Goal: Information Seeking & Learning: Learn about a topic

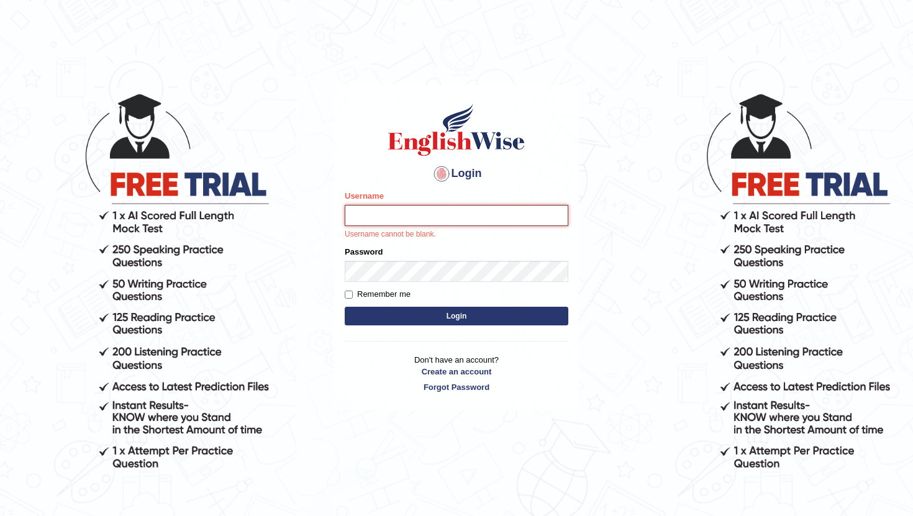
click at [409, 216] on input "Username" at bounding box center [457, 215] width 224 height 21
type input "RaulFelipe"
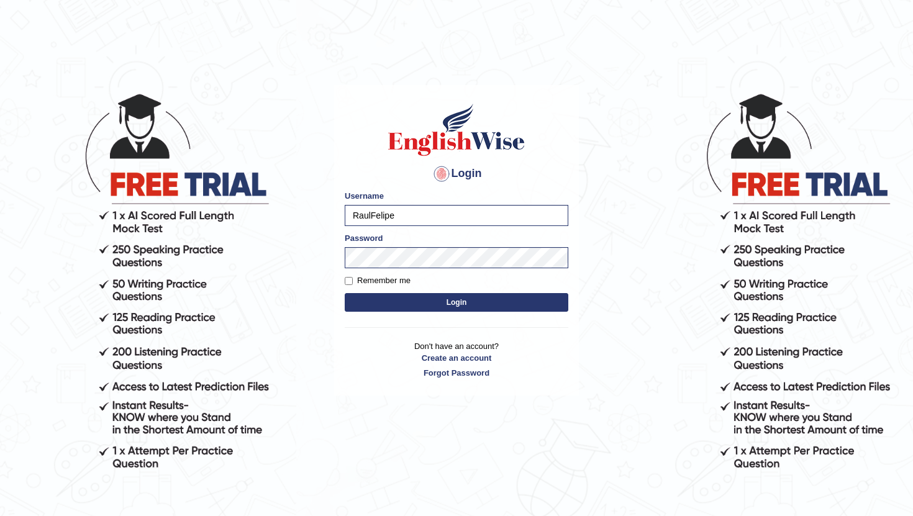
click at [442, 306] on button "Login" at bounding box center [457, 302] width 224 height 19
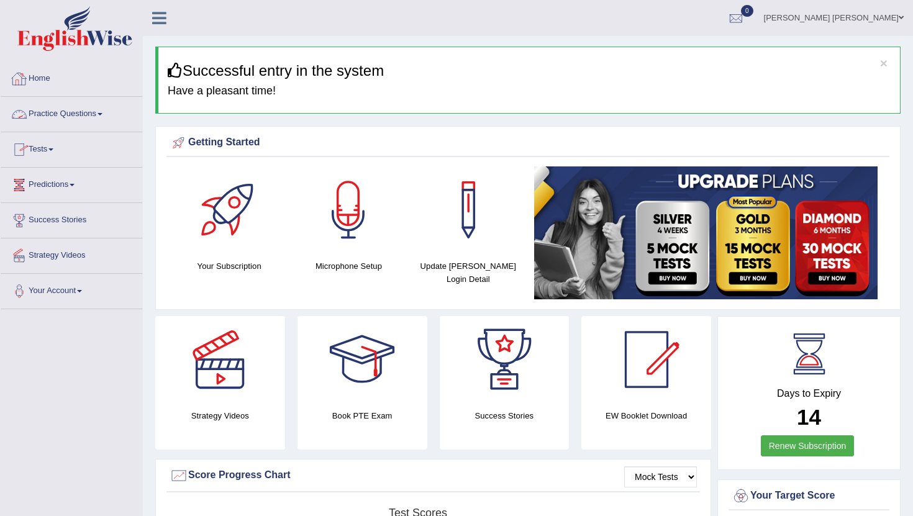
click at [82, 114] on link "Practice Questions" at bounding box center [72, 112] width 142 height 31
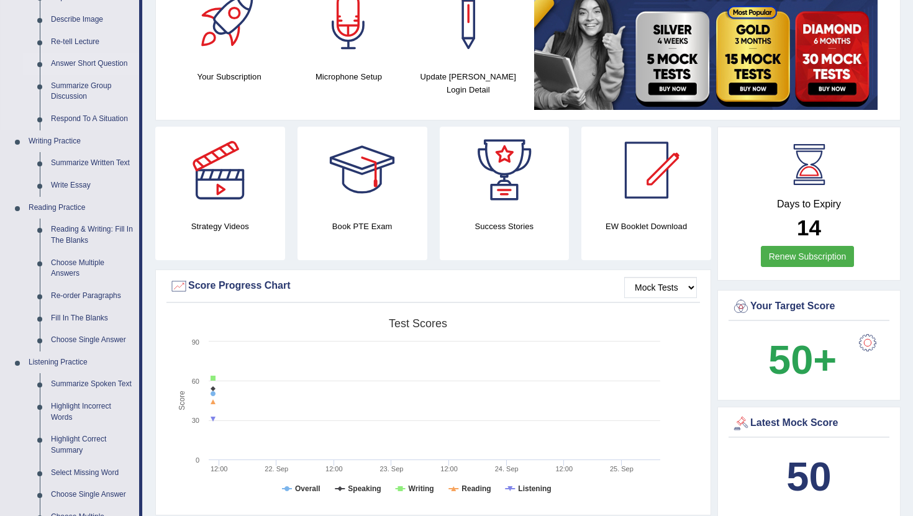
scroll to position [193, 0]
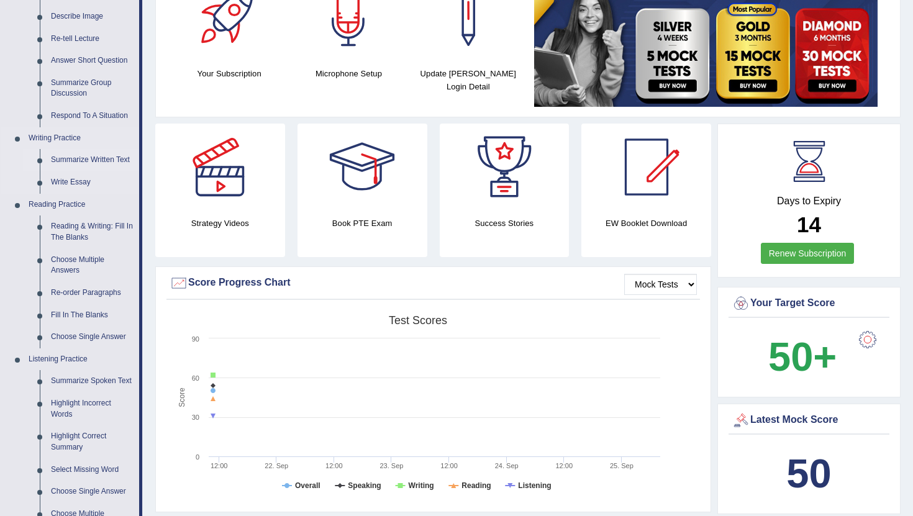
click at [83, 162] on link "Summarize Written Text" at bounding box center [92, 160] width 94 height 22
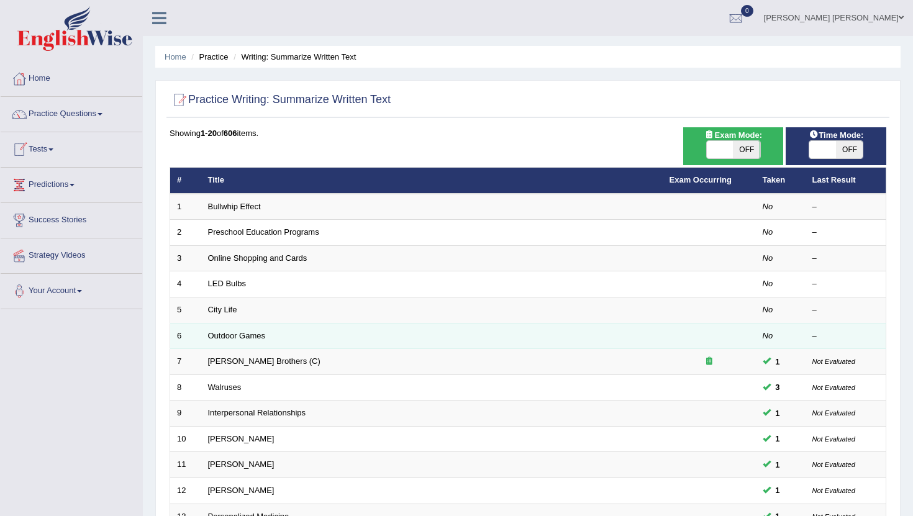
scroll to position [306, 0]
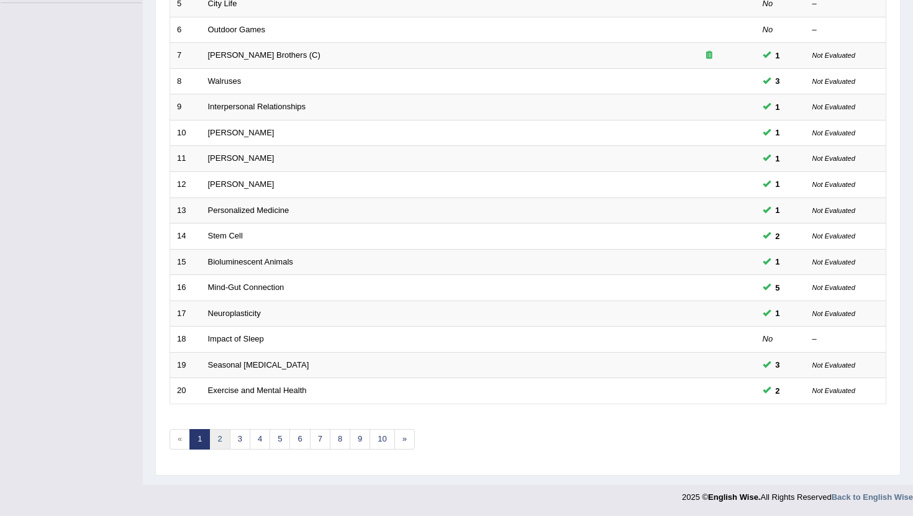
click at [219, 439] on link "2" at bounding box center [219, 439] width 21 height 21
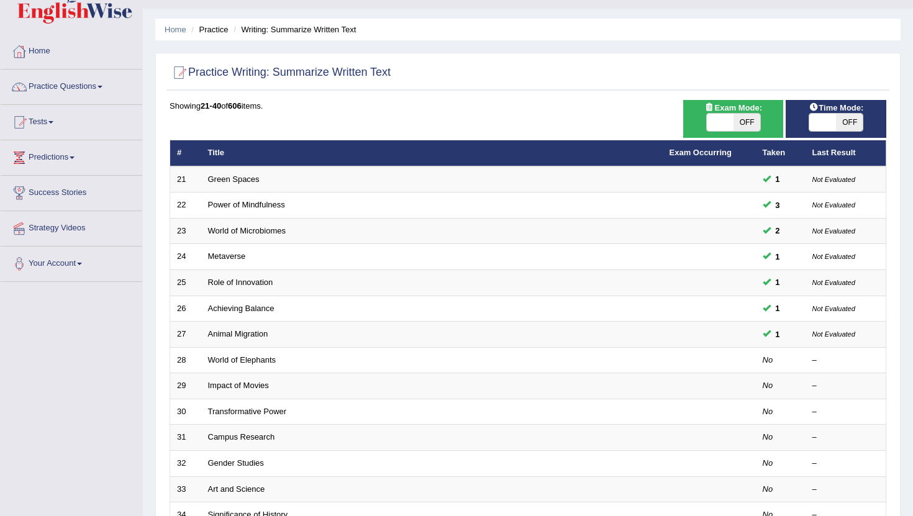
scroll to position [29, 0]
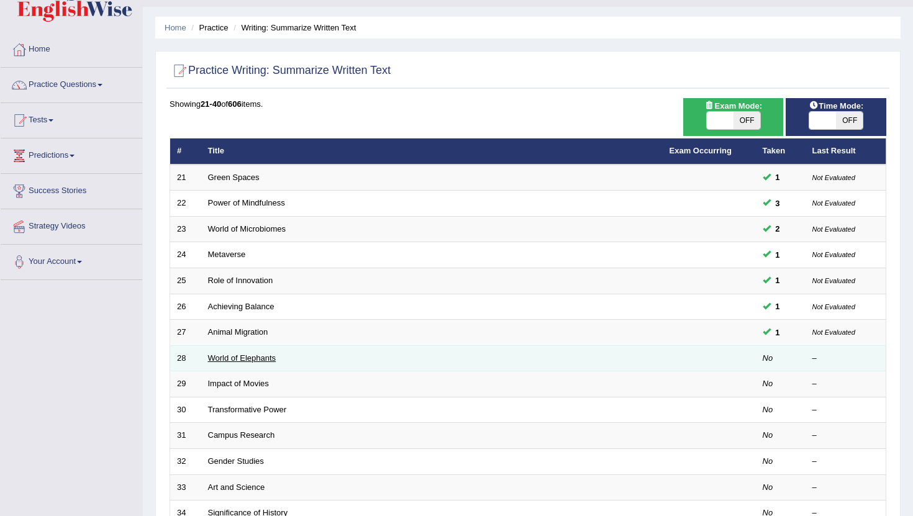
click at [244, 359] on link "World of Elephants" at bounding box center [242, 358] width 68 height 9
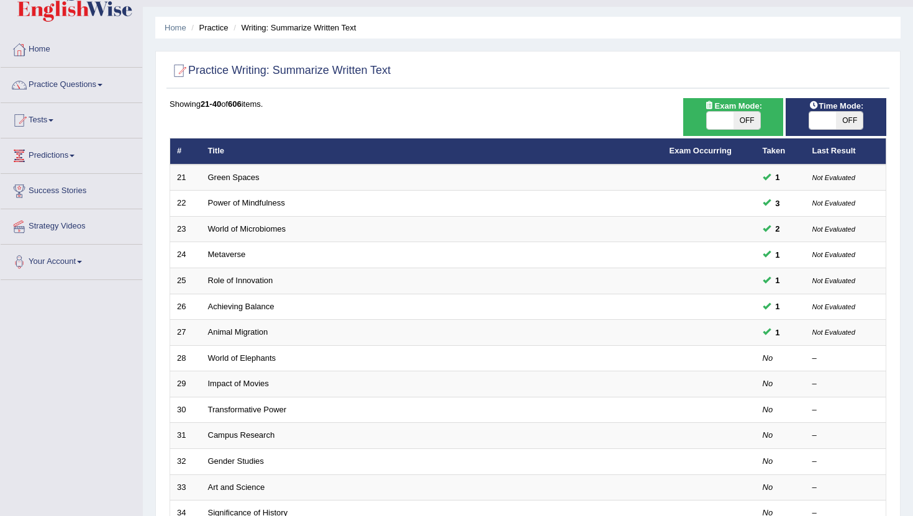
click at [851, 124] on span "OFF" at bounding box center [849, 120] width 27 height 17
checkbox input "true"
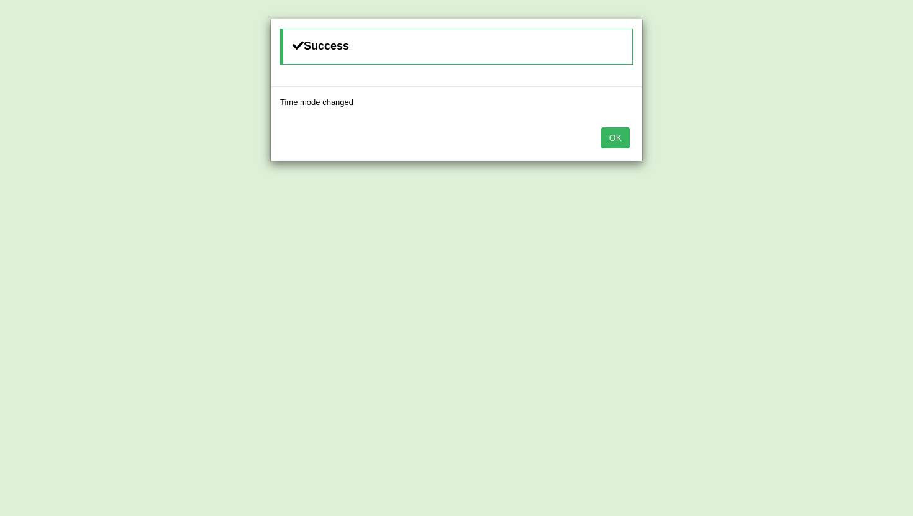
click at [620, 140] on button "OK" at bounding box center [616, 137] width 29 height 21
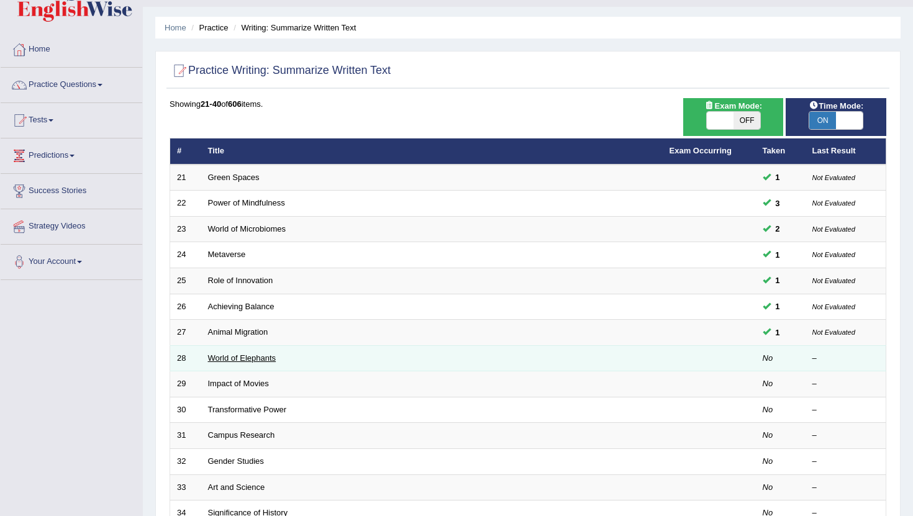
click at [237, 357] on link "World of Elephants" at bounding box center [242, 358] width 68 height 9
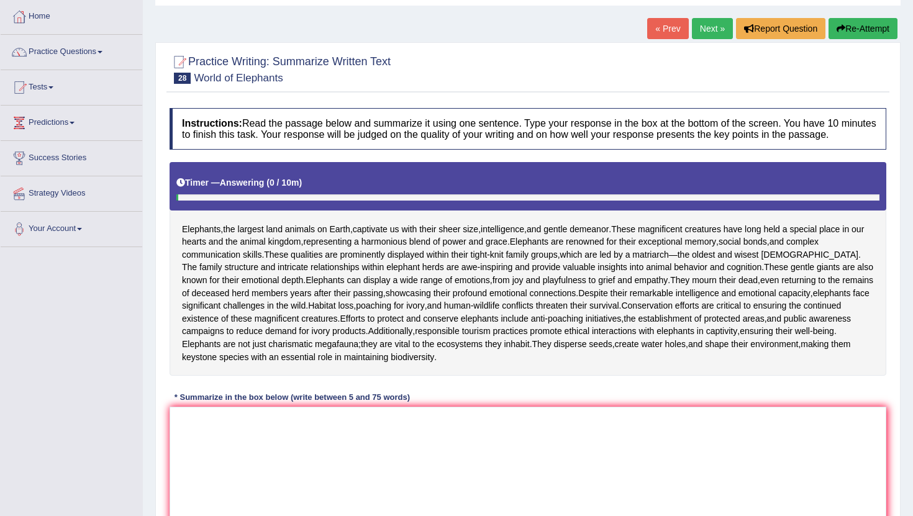
scroll to position [71, 0]
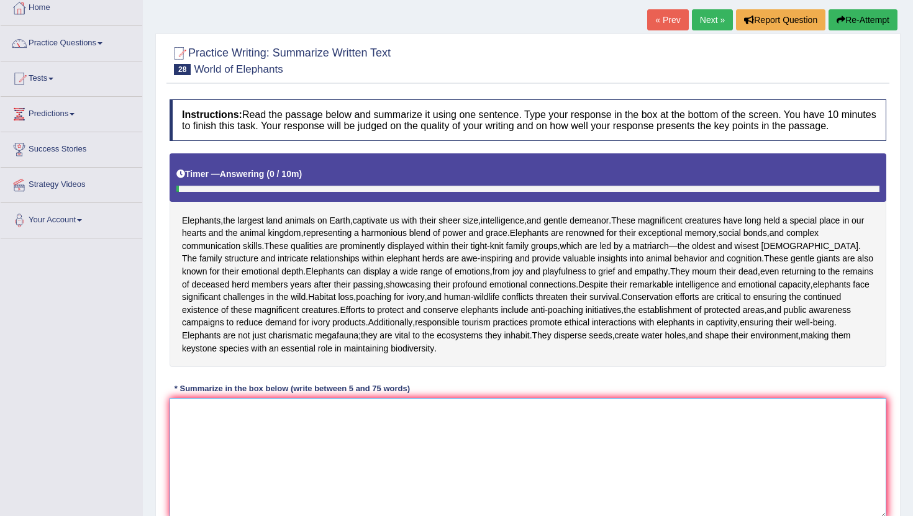
click at [247, 454] on textarea at bounding box center [528, 458] width 717 height 121
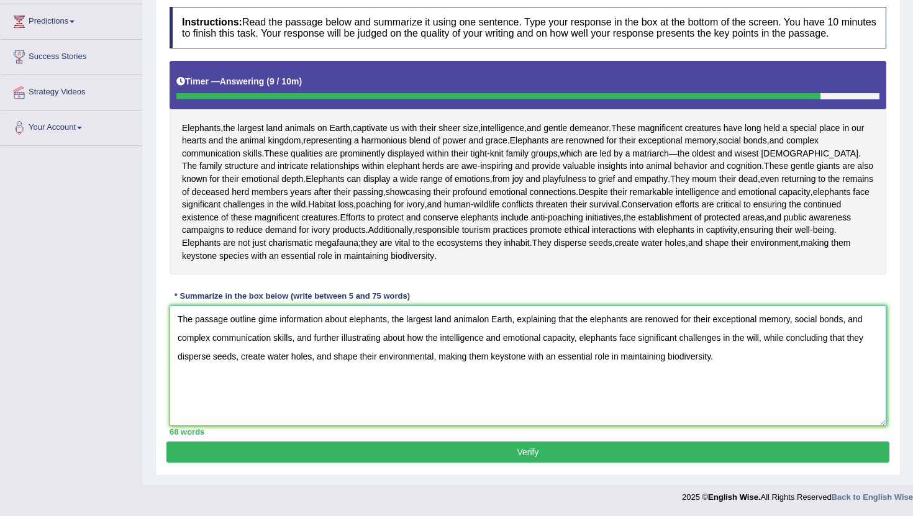
scroll to position [186, 0]
click at [265, 322] on textarea "The passage outline gime information about elephants, the largest land animalon…" at bounding box center [528, 366] width 717 height 121
click at [492, 320] on textarea "The passage outline give me information about elephants, the largest land anima…" at bounding box center [528, 366] width 717 height 121
type textarea "The passage outline give me information about elephants, the largest land anima…"
click at [497, 457] on button "Verify" at bounding box center [528, 452] width 723 height 21
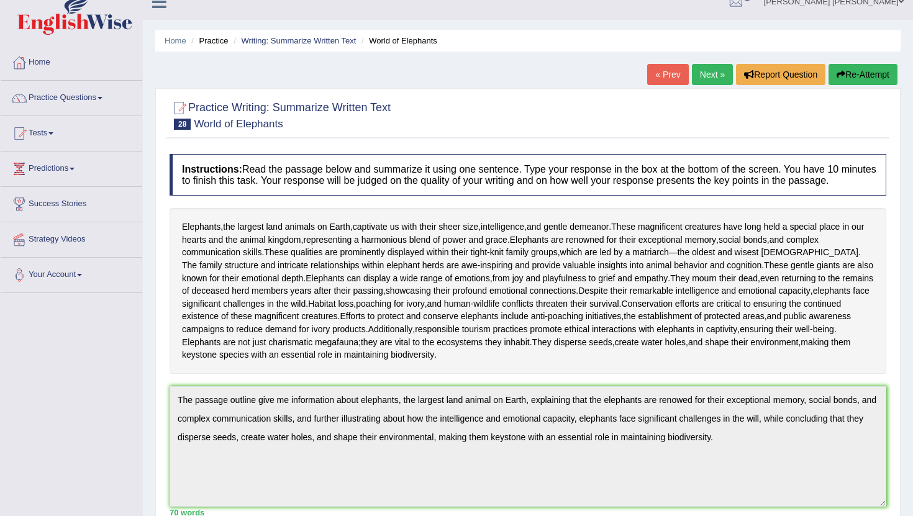
scroll to position [0, 0]
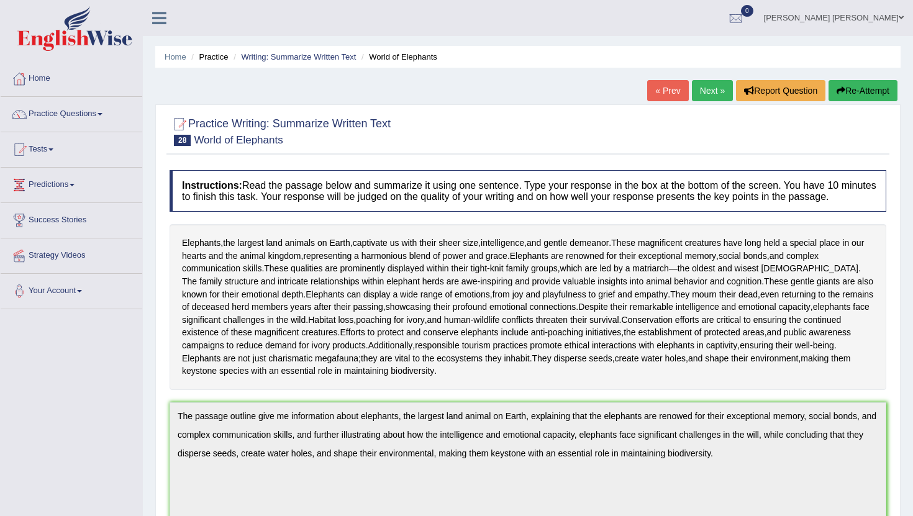
click at [706, 93] on link "Next »" at bounding box center [712, 90] width 41 height 21
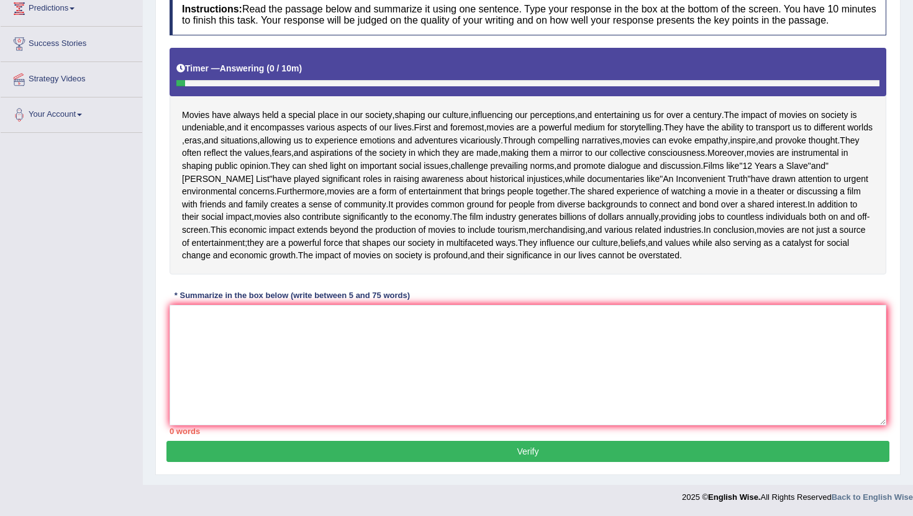
scroll to position [277, 0]
click at [217, 385] on textarea at bounding box center [528, 365] width 717 height 121
type textarea "t"
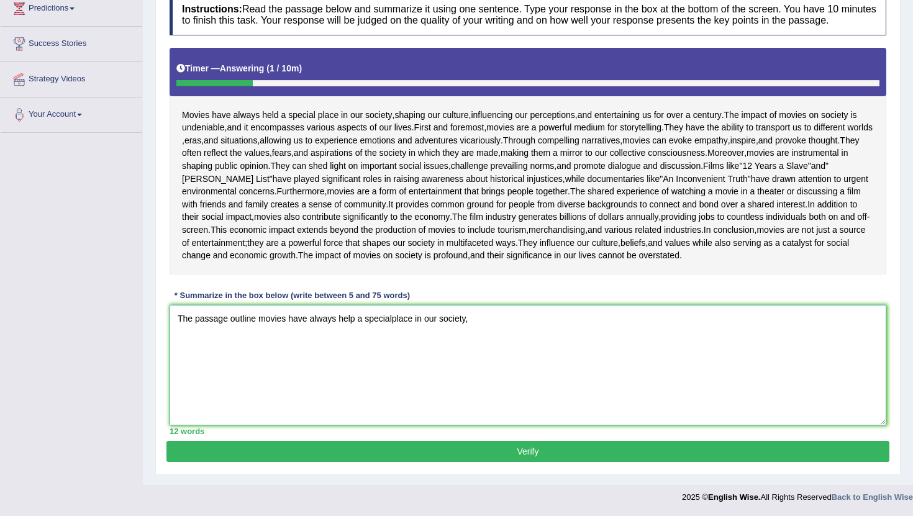
click at [391, 337] on textarea "The passage outline movies have always help a specialplace in our society," at bounding box center [528, 365] width 717 height 121
click at [478, 340] on textarea "The passage outline movies have always help a special place in our society," at bounding box center [528, 365] width 717 height 121
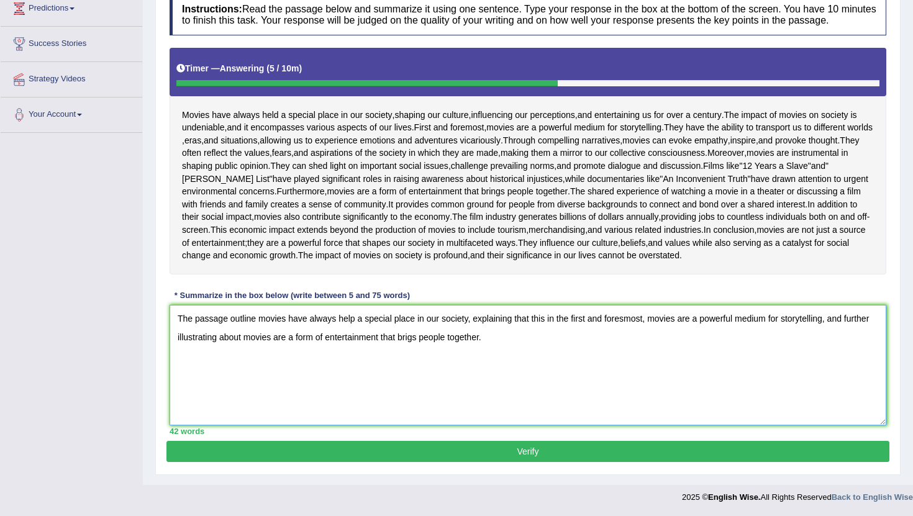
drag, startPoint x: 496, startPoint y: 362, endPoint x: 191, endPoint y: 335, distance: 305.7
click at [191, 335] on textarea "The passage outline movies have always help a special place in our society, exp…" at bounding box center [528, 365] width 717 height 121
click at [190, 335] on textarea "The passage outline movies have always help a special place in our society, exp…" at bounding box center [528, 365] width 717 height 121
drag, startPoint x: 176, startPoint y: 334, endPoint x: 475, endPoint y: 377, distance: 302.5
click at [475, 377] on textarea "The passage outline movies have always help a special place in our society, exp…" at bounding box center [528, 365] width 717 height 121
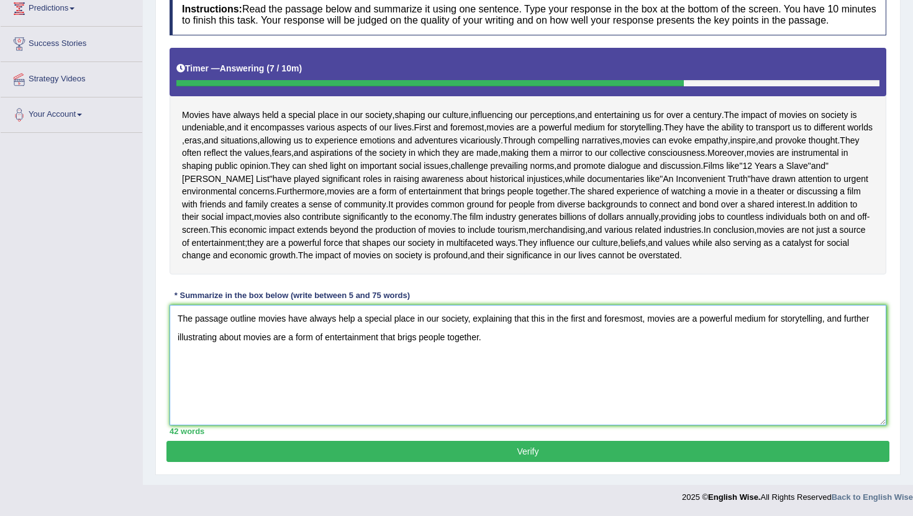
click at [540, 364] on textarea "The passage outline movies have always help a special place in our society, exp…" at bounding box center [528, 365] width 717 height 121
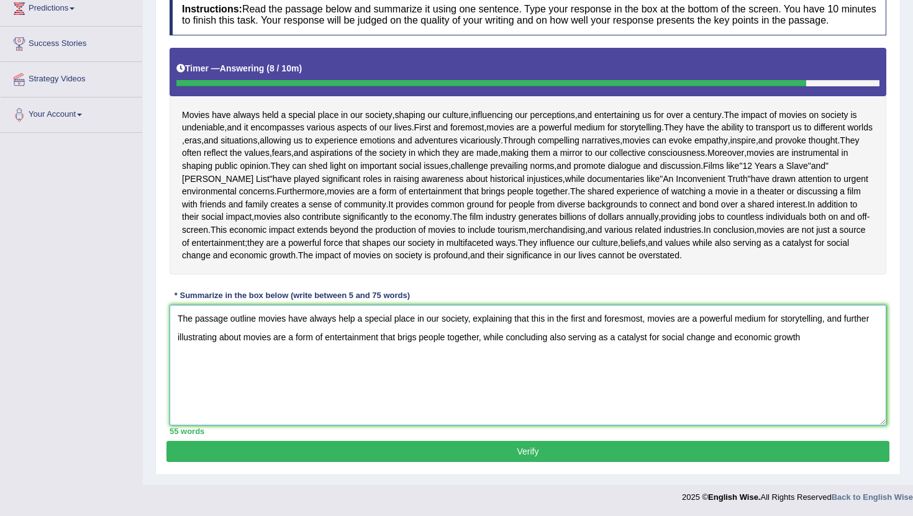
scroll to position [268, 0]
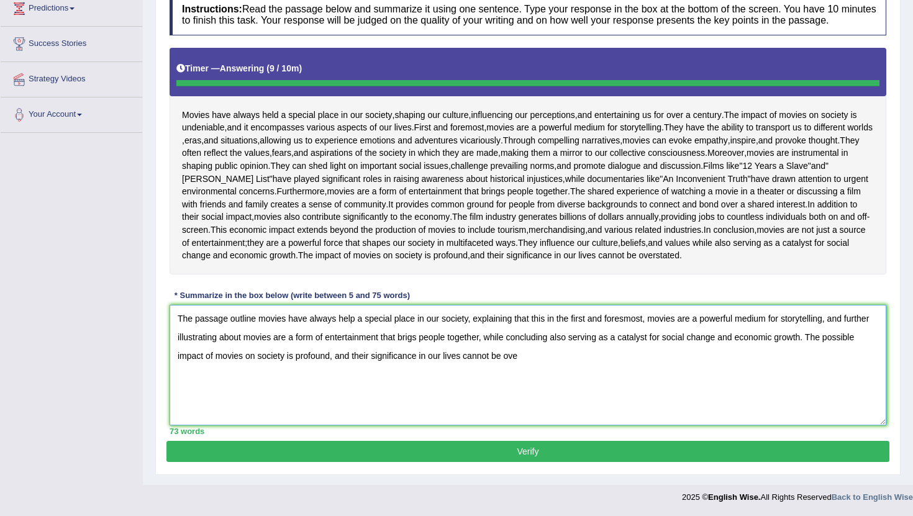
type textarea "The passage outline movies have always help a special place in our society, exp…"
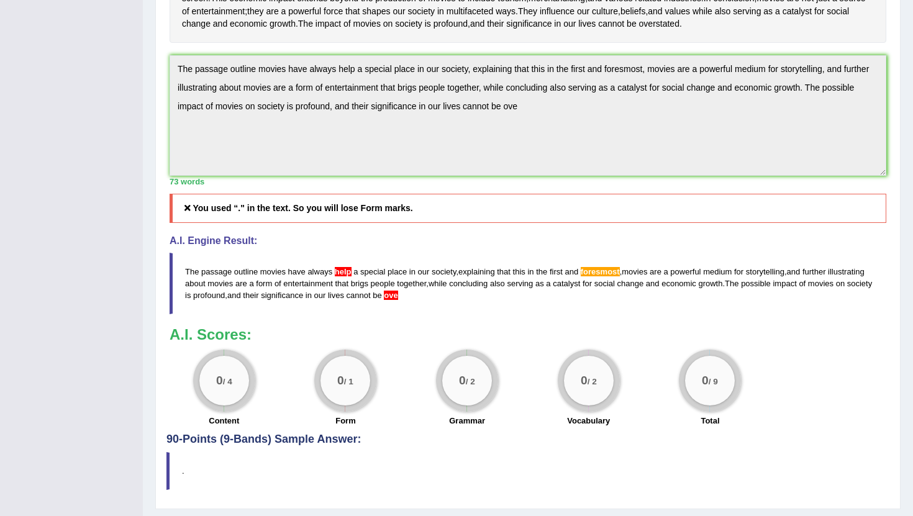
scroll to position [542, 0]
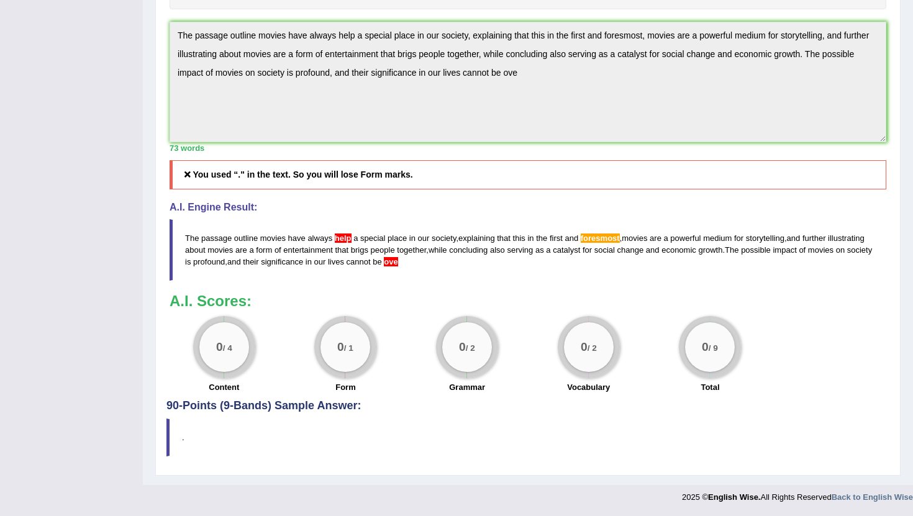
drag, startPoint x: 183, startPoint y: 229, endPoint x: 247, endPoint y: 303, distance: 97.8
click at [247, 301] on div "Instructions: Read the passage below and summarize it using one sentence. Type …" at bounding box center [528, 61] width 723 height 678
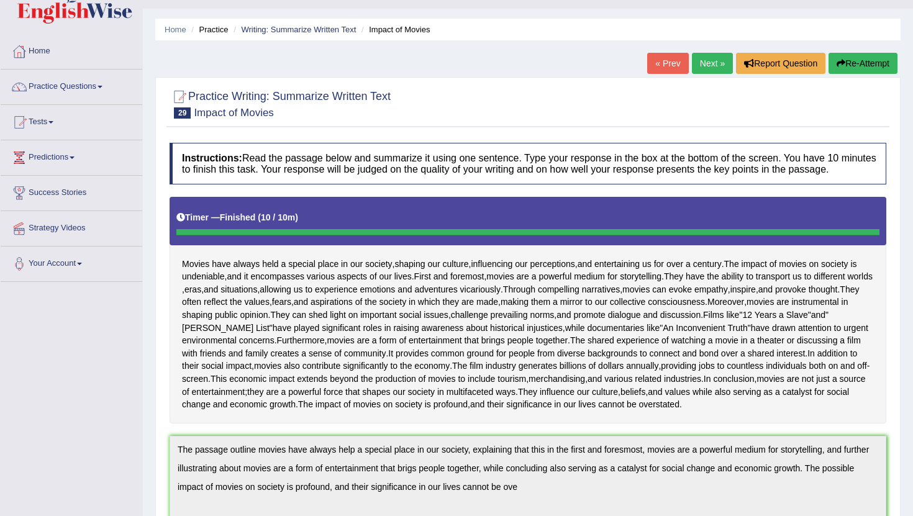
scroll to position [0, 0]
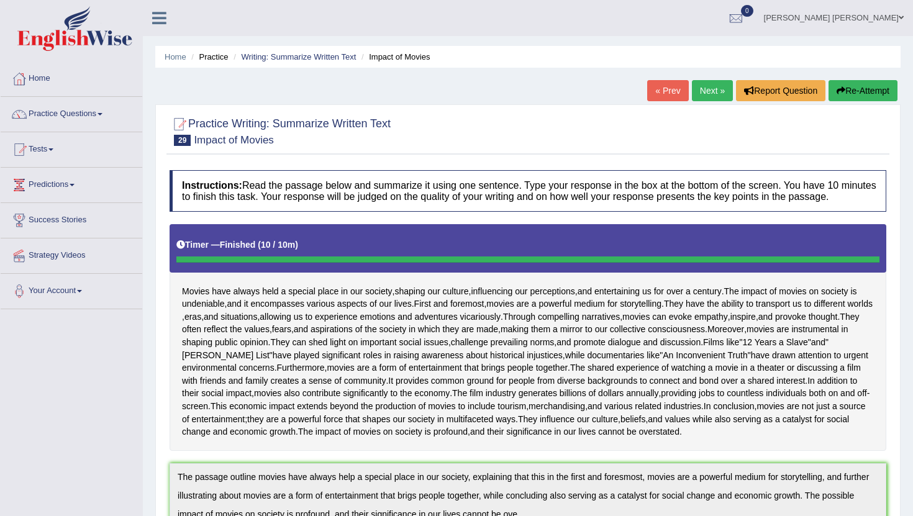
click at [838, 88] on icon "button" at bounding box center [841, 90] width 9 height 9
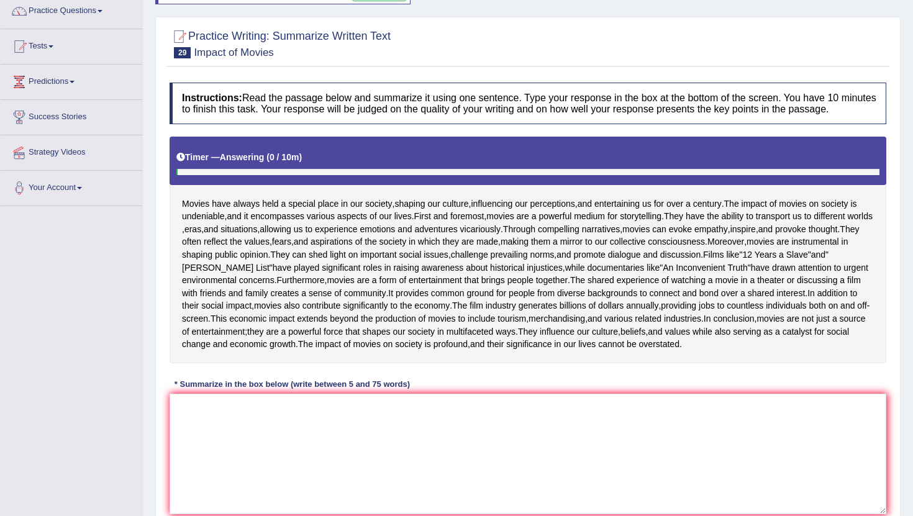
scroll to position [293, 0]
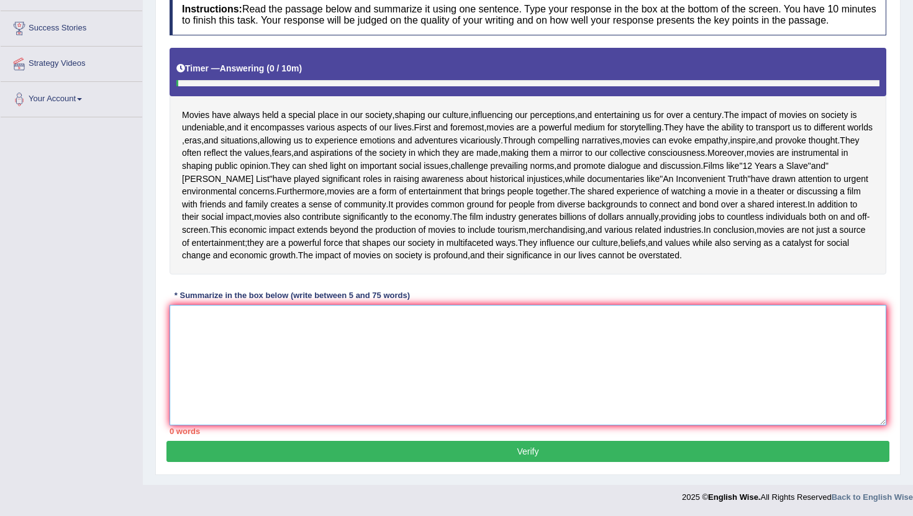
click at [405, 333] on textarea at bounding box center [528, 365] width 717 height 121
paste textarea "The passage outline movies have always help a special place in our society, exp…"
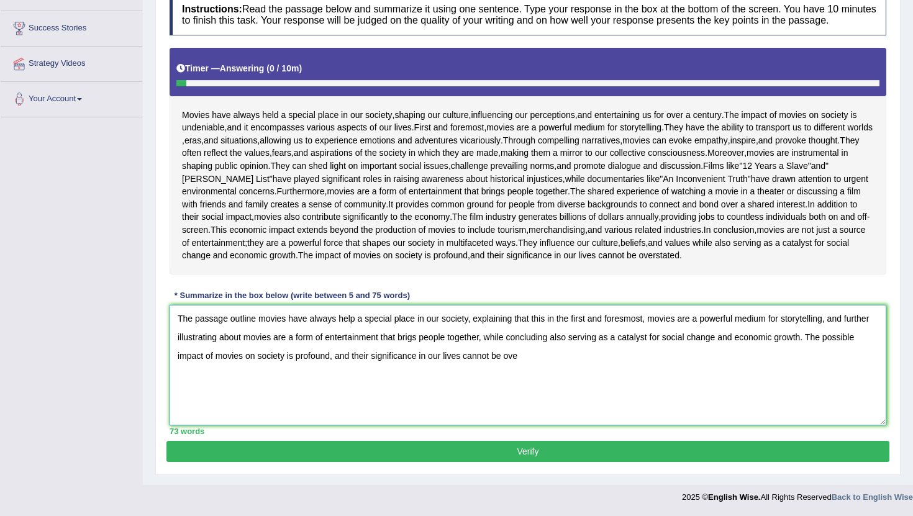
scroll to position [281, 0]
click at [354, 334] on textarea "The passage outline movies have always help a special place in our society, exp…" at bounding box center [528, 365] width 717 height 121
click at [818, 349] on textarea "The passage outline movies have always held a special place in our society, exp…" at bounding box center [528, 365] width 717 height 121
drag, startPoint x: 560, startPoint y: 370, endPoint x: 144, endPoint y: 327, distance: 418.0
click at [143, 327] on div "Home Practice Writing: Summarize Written Text Impact of Movies You have already…" at bounding box center [528, 146] width 771 height 677
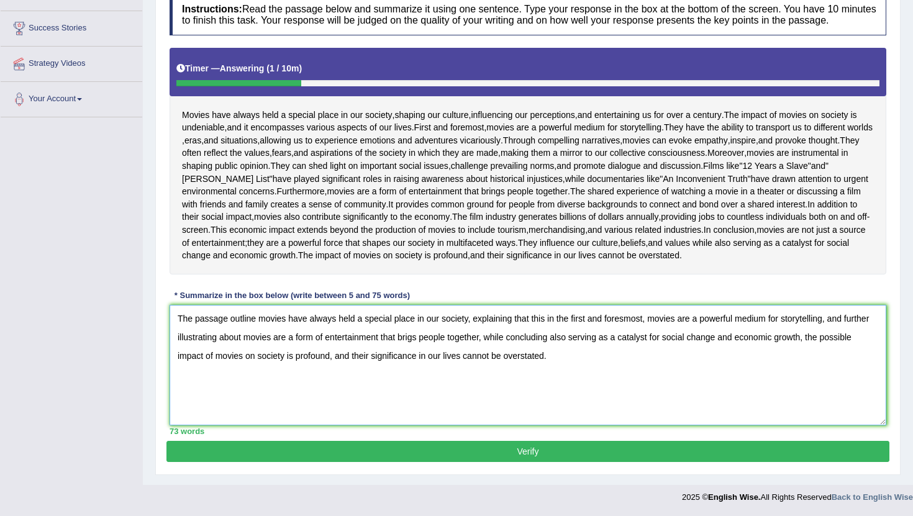
type textarea "The passage outline movies have always held a special place in our society, exp…"
click at [349, 462] on button "Verify" at bounding box center [528, 451] width 723 height 21
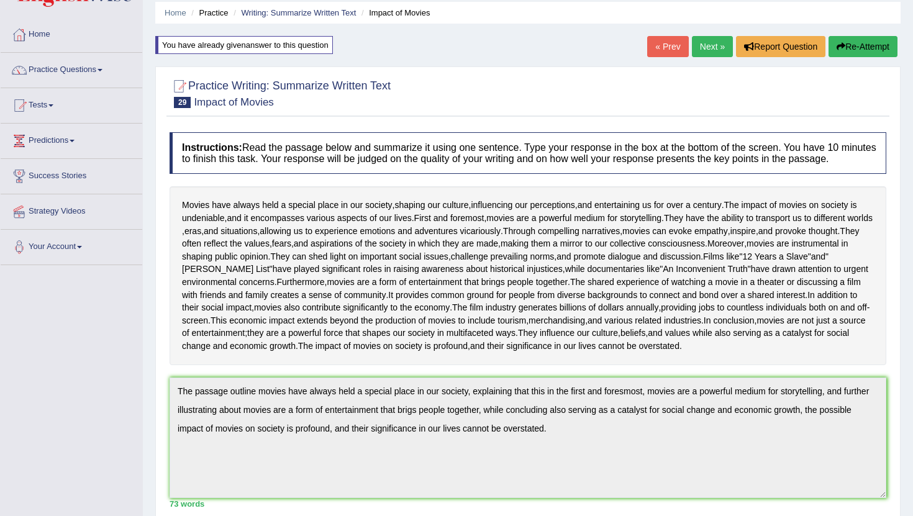
scroll to position [0, 0]
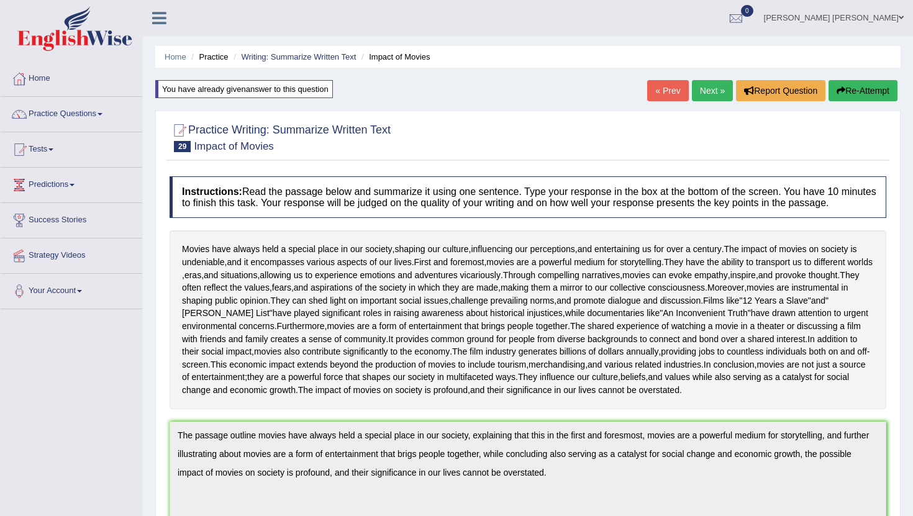
click at [838, 85] on button "Re-Attempt" at bounding box center [863, 90] width 69 height 21
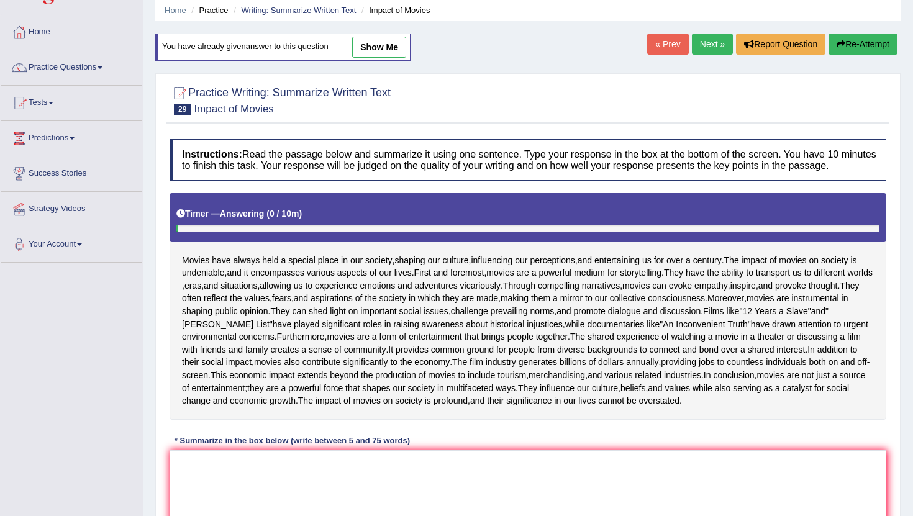
scroll to position [293, 0]
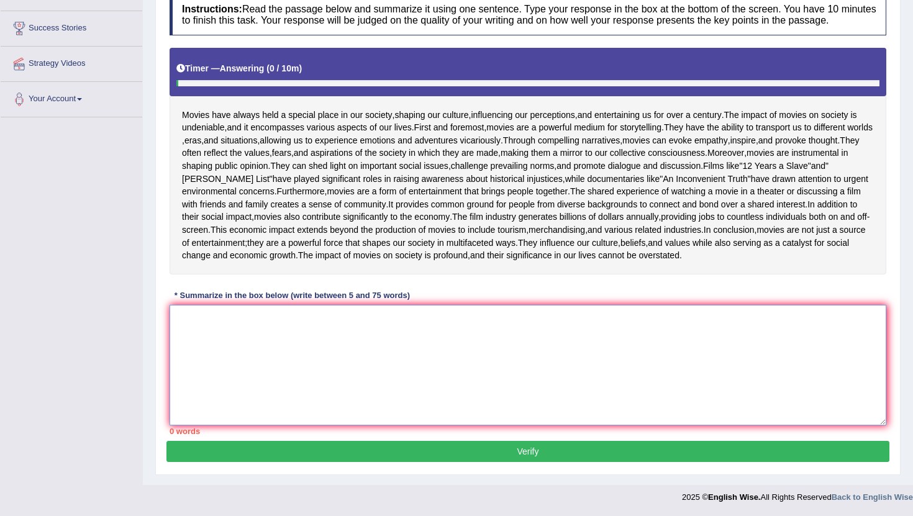
click at [311, 347] on textarea at bounding box center [528, 365] width 717 height 121
paste textarea "The passage outline movies have always held a special place in our society, exp…"
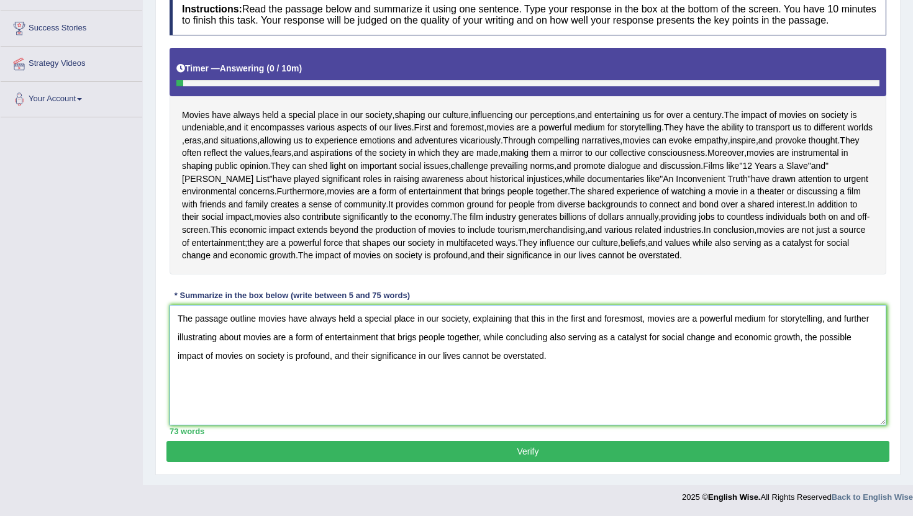
click at [627, 319] on textarea "The passage outline movies have always held a special place in our society, exp…" at bounding box center [528, 365] width 717 height 121
type textarea "The passage outline movies have always held a special place in our society, exp…"
click at [501, 452] on button "Verify" at bounding box center [528, 451] width 723 height 21
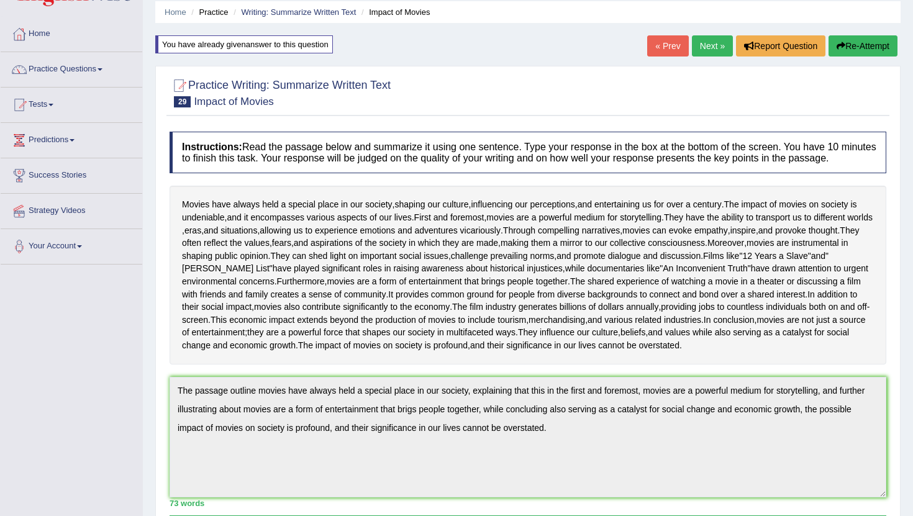
scroll to position [34, 0]
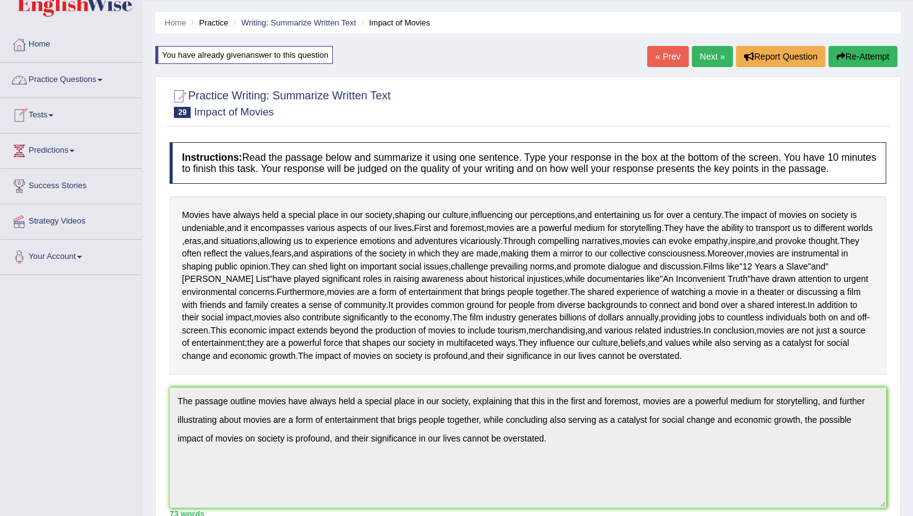
click at [52, 45] on link "Home" at bounding box center [72, 42] width 142 height 31
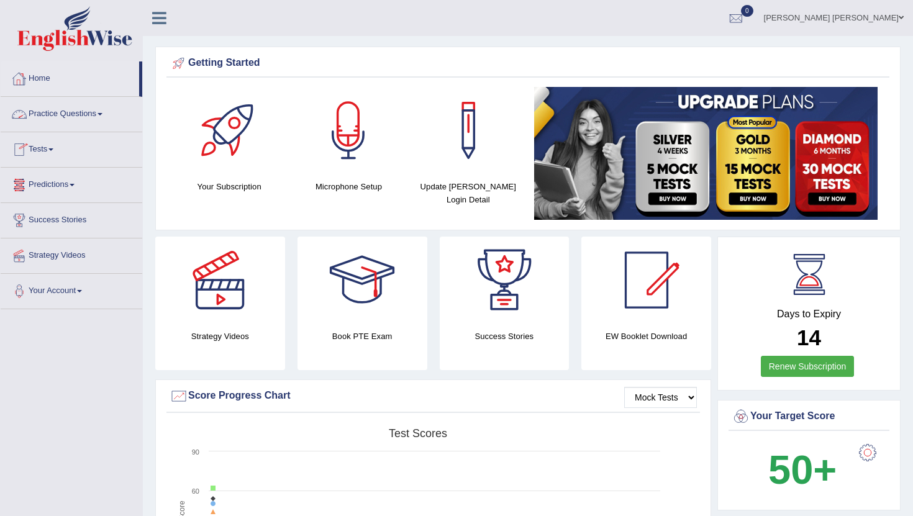
click at [85, 117] on link "Practice Questions" at bounding box center [72, 112] width 142 height 31
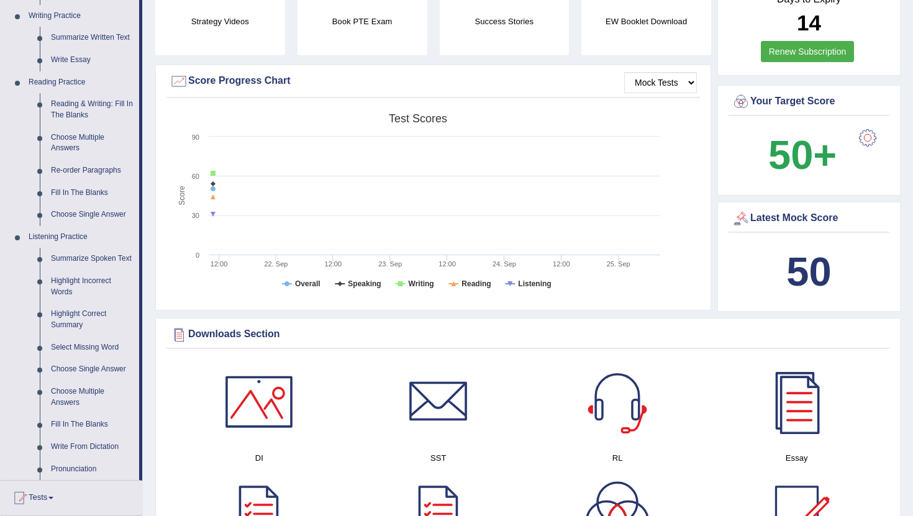
scroll to position [318, 0]
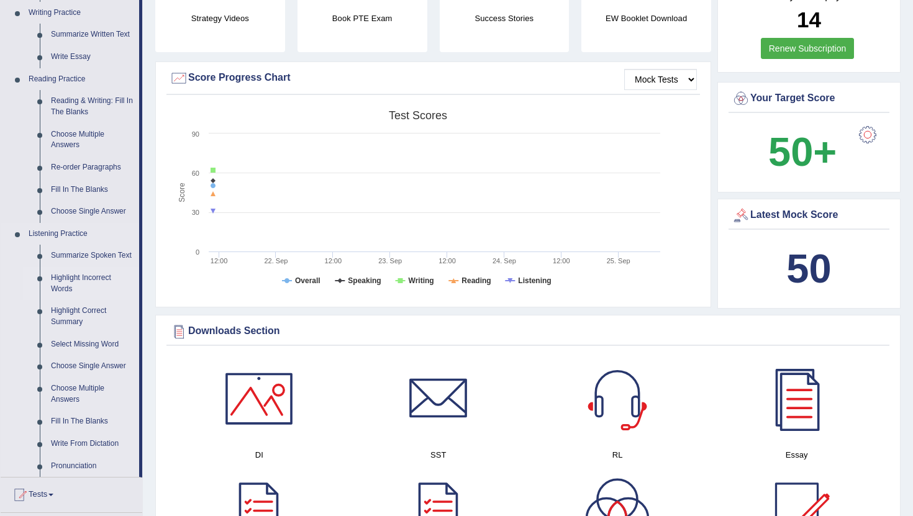
click at [99, 290] on link "Highlight Incorrect Words" at bounding box center [92, 283] width 94 height 33
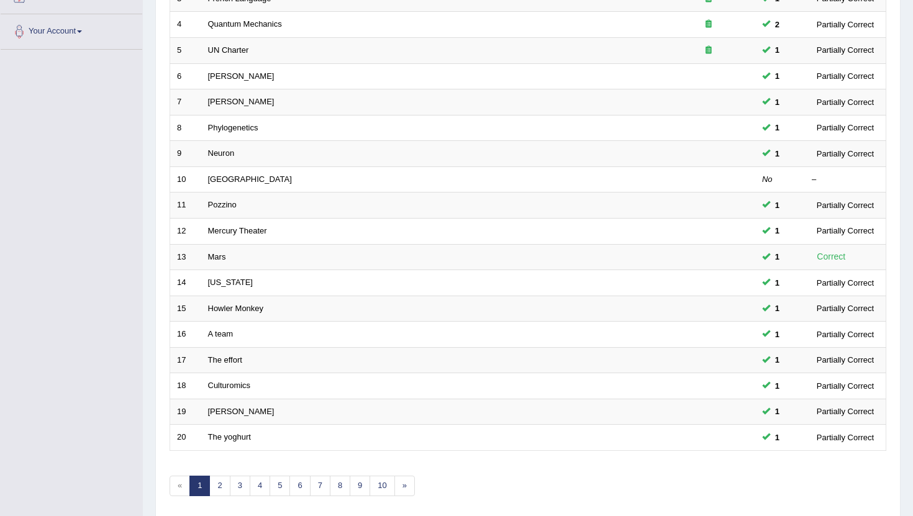
scroll to position [306, 0]
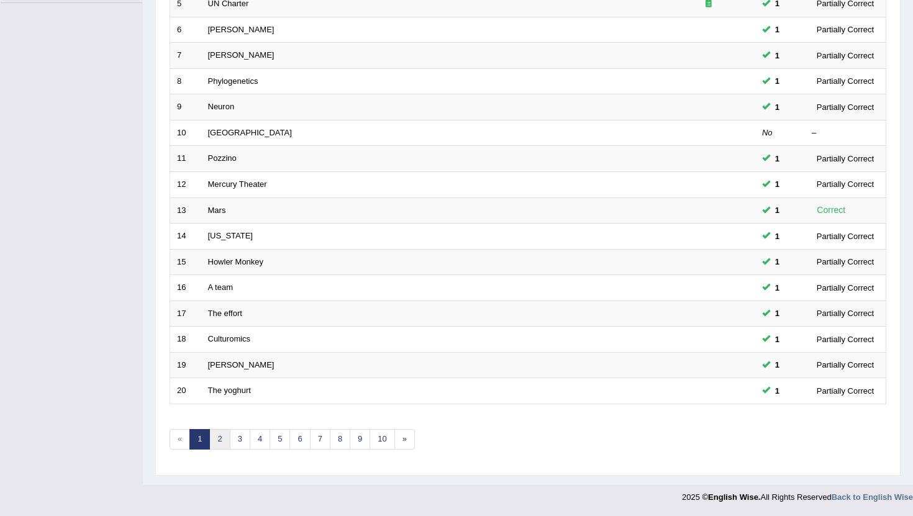
click at [223, 442] on link "2" at bounding box center [219, 439] width 21 height 21
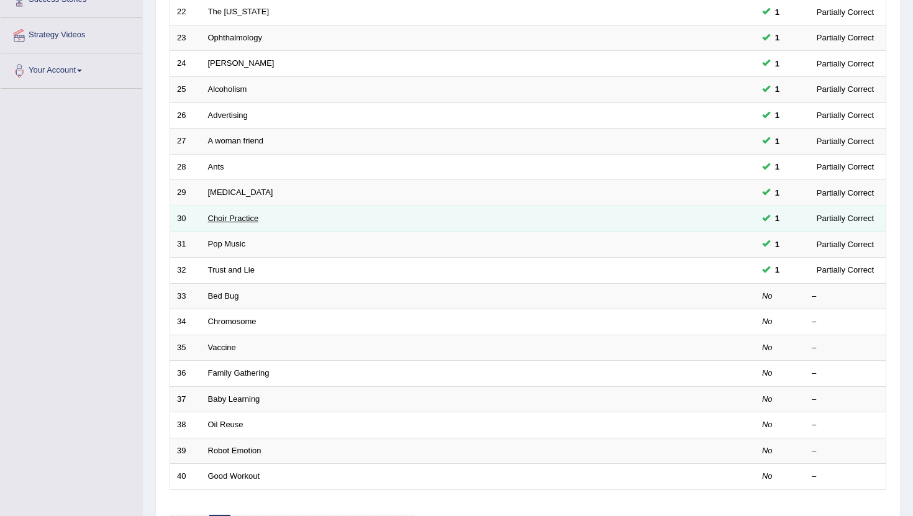
scroll to position [306, 0]
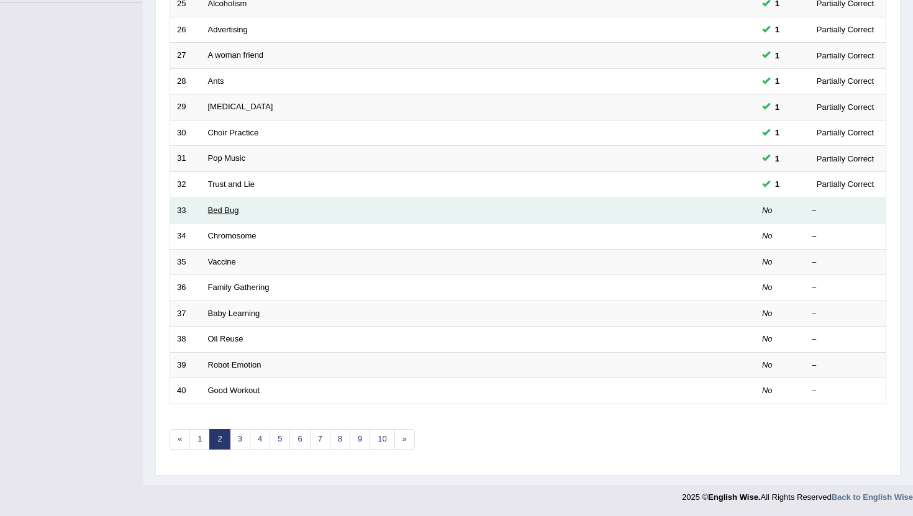
click at [231, 210] on link "Bed Bug" at bounding box center [223, 210] width 31 height 9
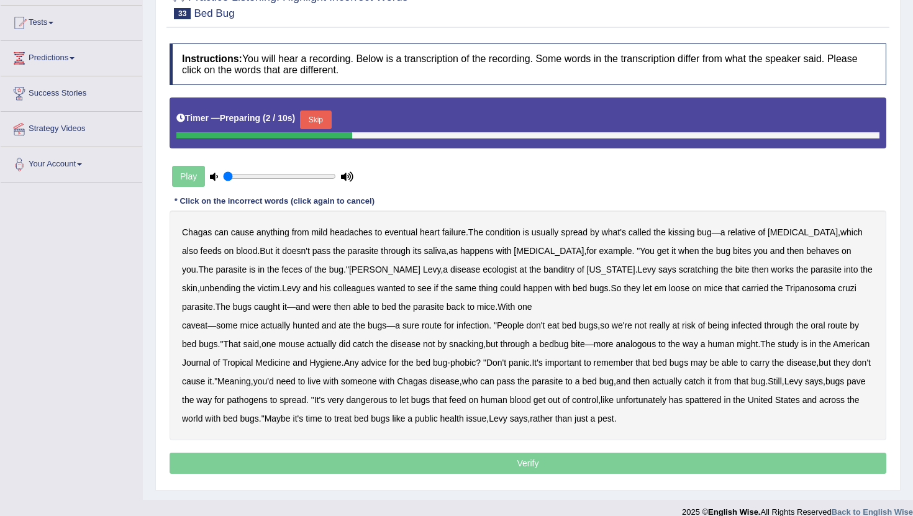
scroll to position [132, 0]
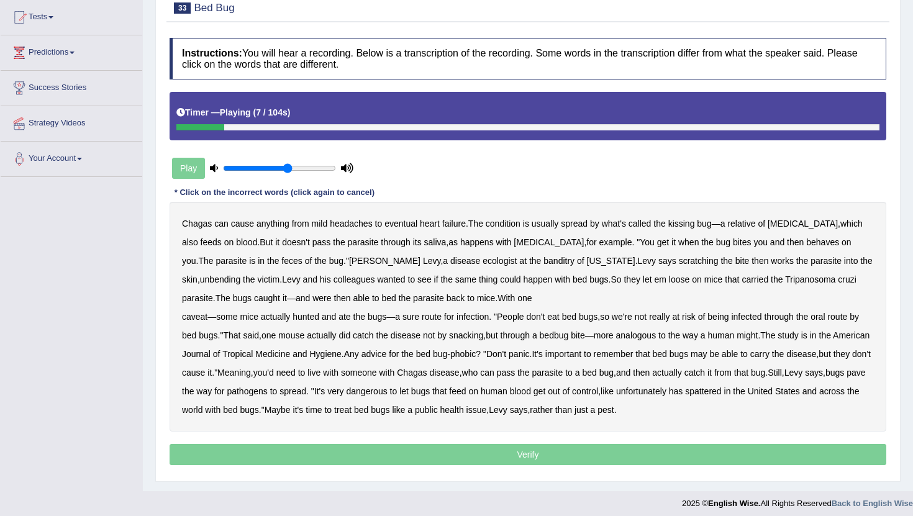
drag, startPoint x: 229, startPoint y: 167, endPoint x: 287, endPoint y: 171, distance: 58.5
type input "0.6"
click at [287, 171] on input "range" at bounding box center [279, 168] width 113 height 10
click at [177, 129] on div at bounding box center [204, 127] width 57 height 6
drag, startPoint x: 206, startPoint y: 127, endPoint x: 178, endPoint y: 127, distance: 28.6
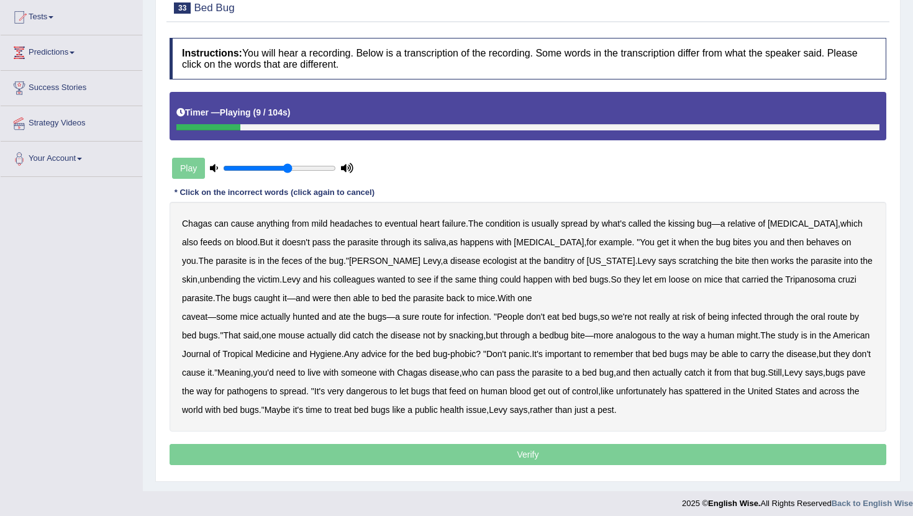
click at [178, 127] on div at bounding box center [208, 127] width 64 height 6
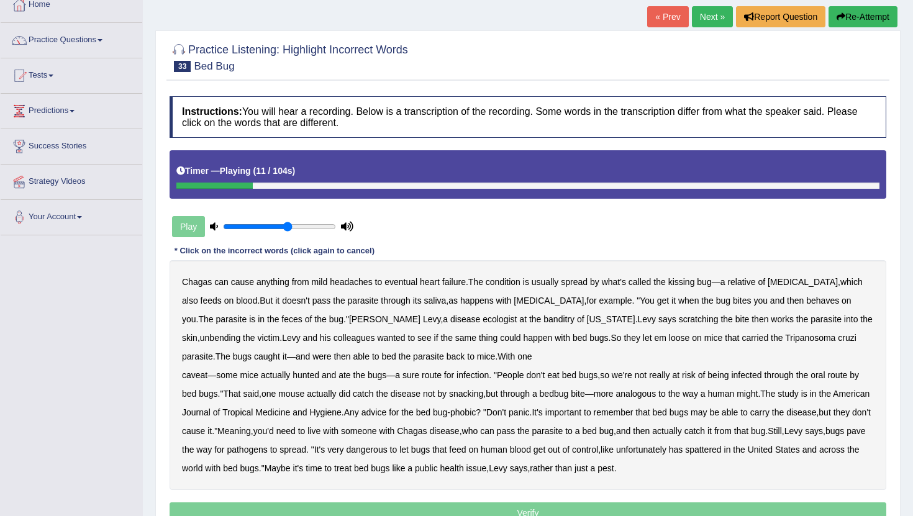
scroll to position [0, 0]
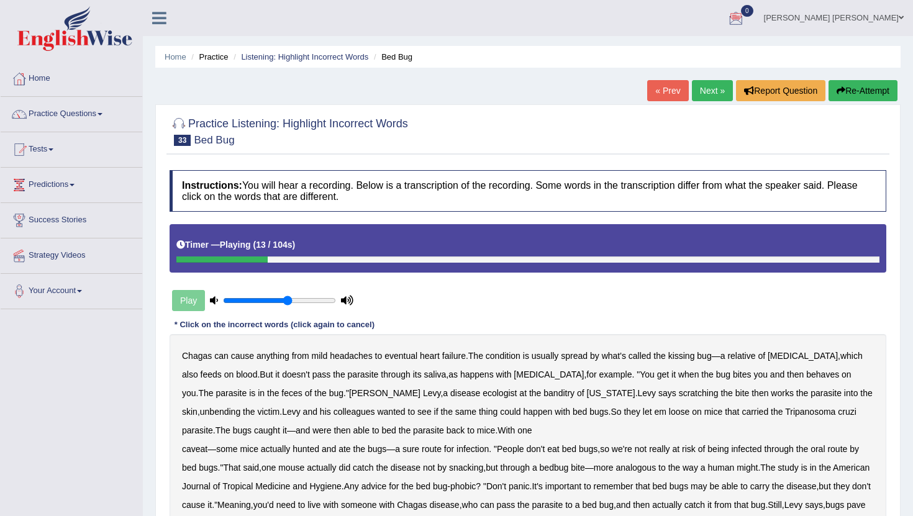
click at [859, 94] on button "Re-Attempt" at bounding box center [863, 90] width 69 height 21
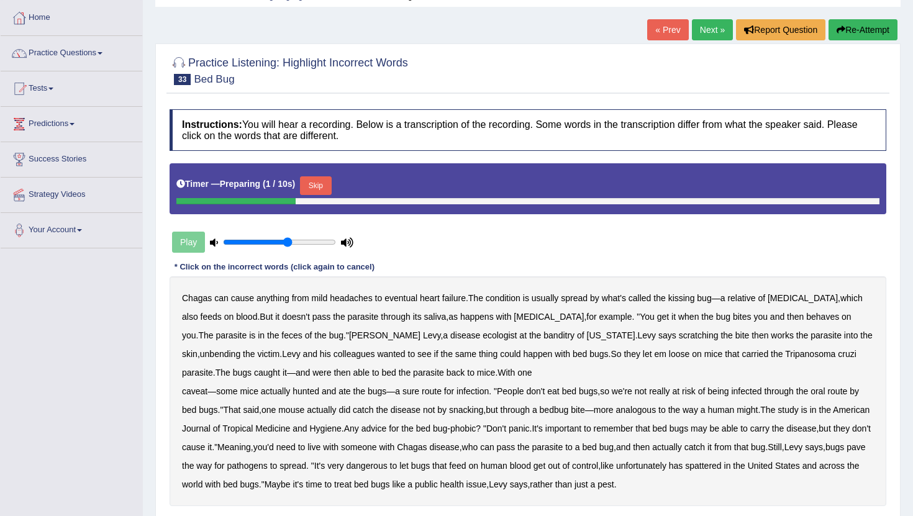
scroll to position [71, 0]
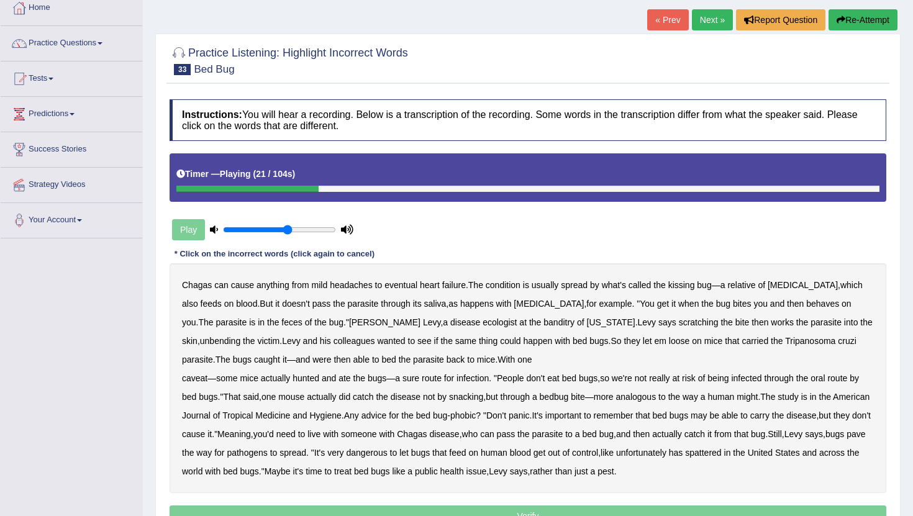
click at [807, 304] on b "behaves" at bounding box center [823, 304] width 33 height 10
click at [852, 17] on button "Re-Attempt" at bounding box center [863, 19] width 69 height 21
click at [807, 305] on b "behaves" at bounding box center [823, 304] width 33 height 10
click at [200, 341] on b "unbending" at bounding box center [220, 341] width 40 height 10
click at [386, 342] on b "wanted" at bounding box center [391, 341] width 28 height 10
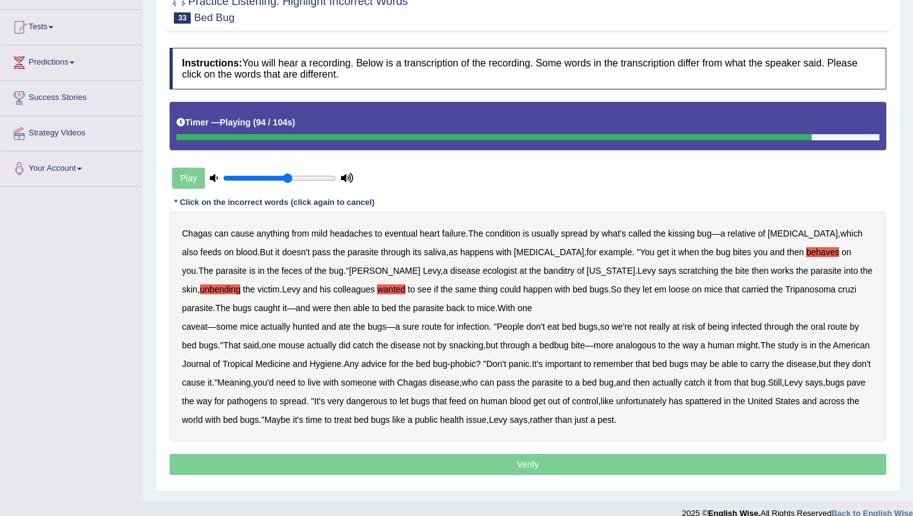
scroll to position [125, 0]
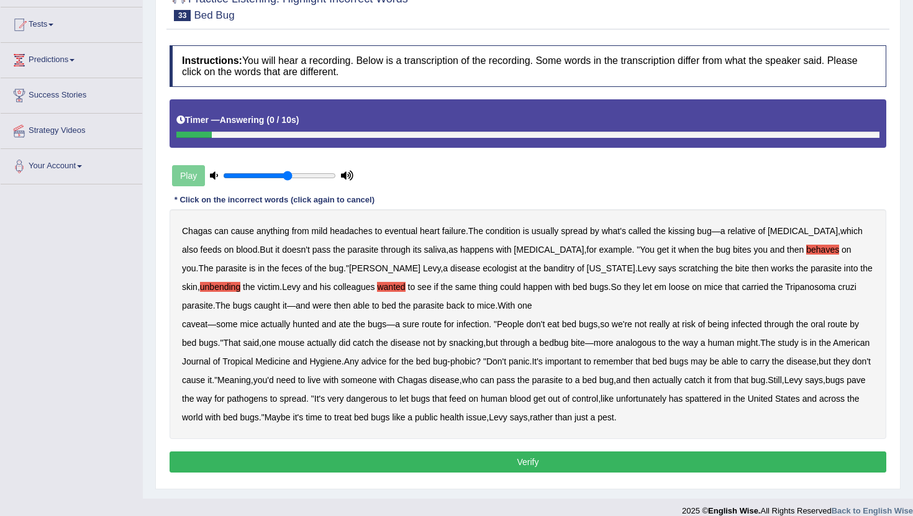
click at [581, 462] on button "Verify" at bounding box center [528, 462] width 717 height 21
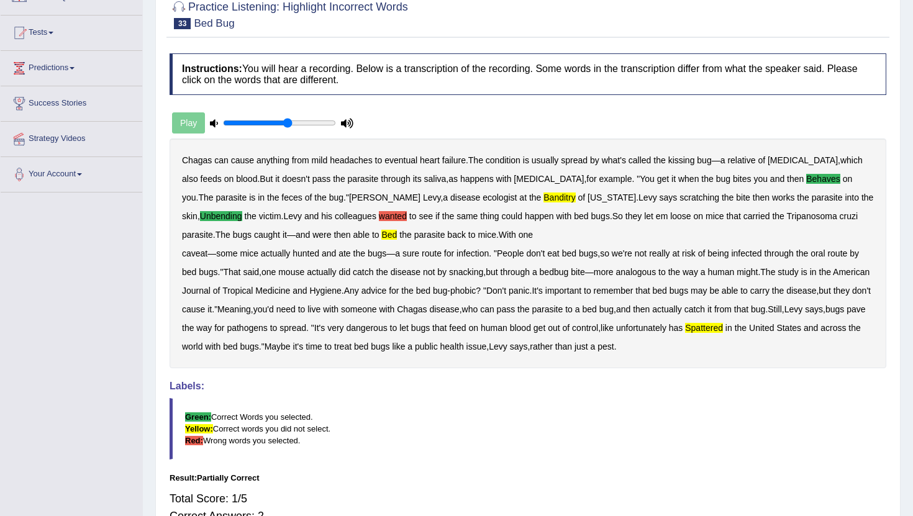
scroll to position [0, 0]
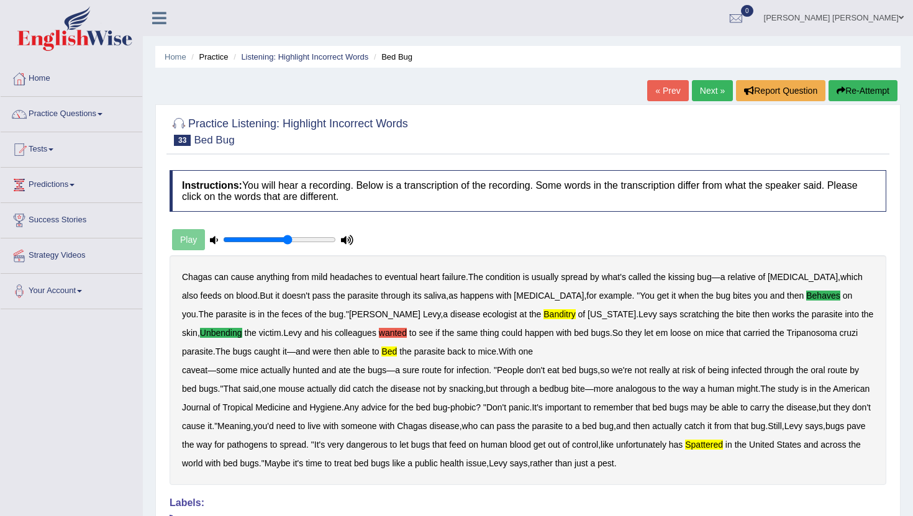
click at [700, 81] on link "Next »" at bounding box center [712, 90] width 41 height 21
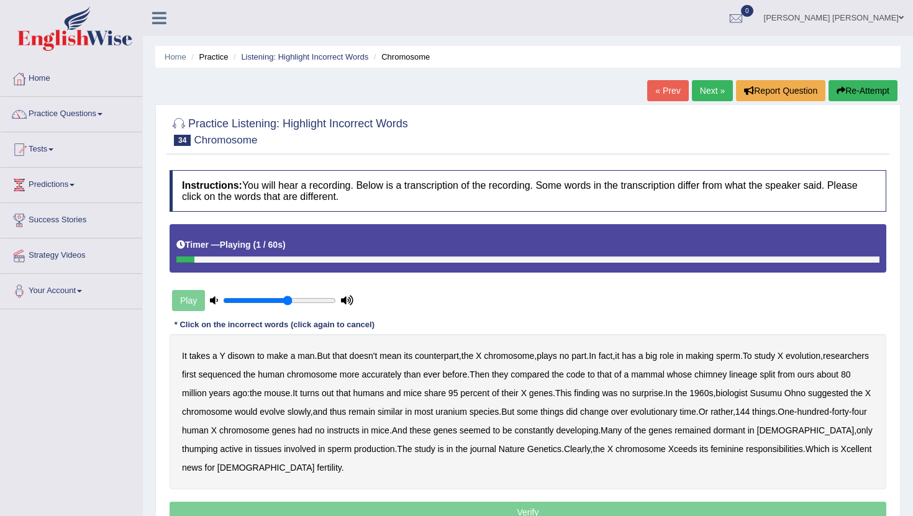
click at [237, 357] on b "disown" at bounding box center [240, 356] width 27 height 10
click at [727, 375] on b "chimney" at bounding box center [711, 375] width 32 height 10
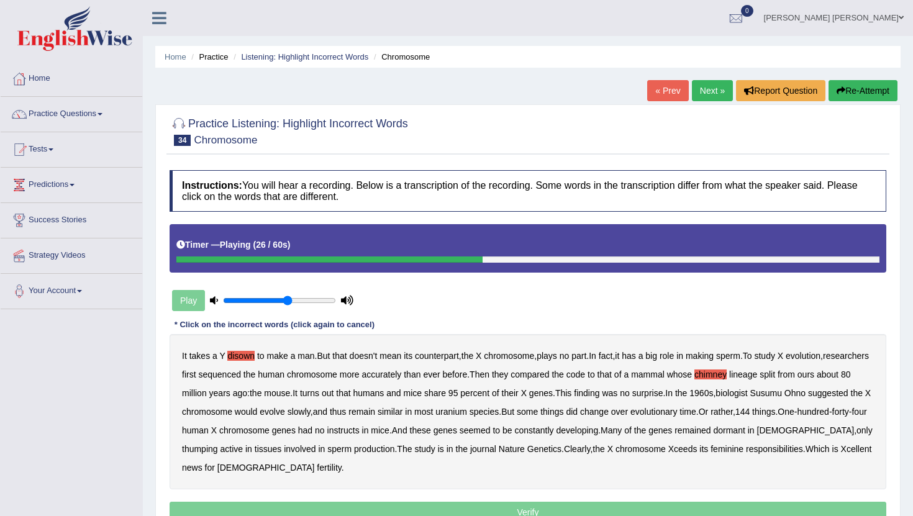
click at [459, 393] on b "95" at bounding box center [454, 393] width 10 height 10
click at [711, 429] on b "remained" at bounding box center [693, 431] width 36 height 10
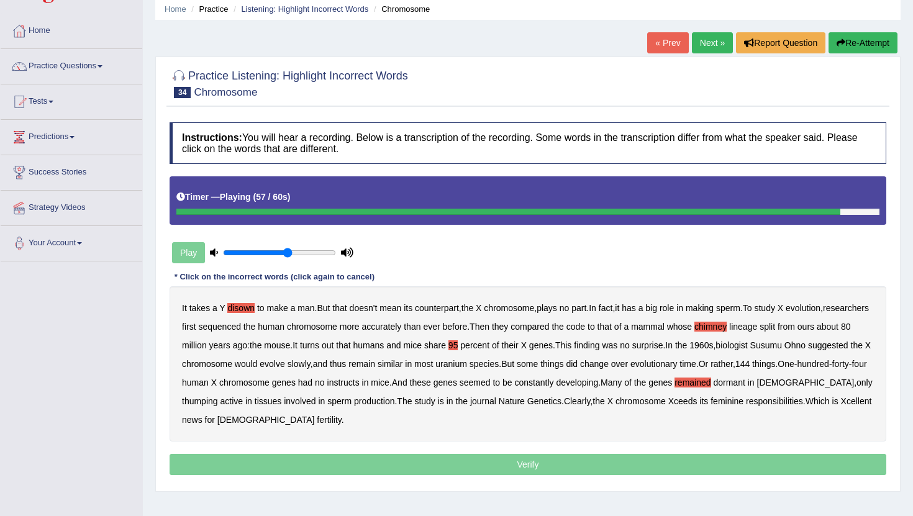
scroll to position [51, 0]
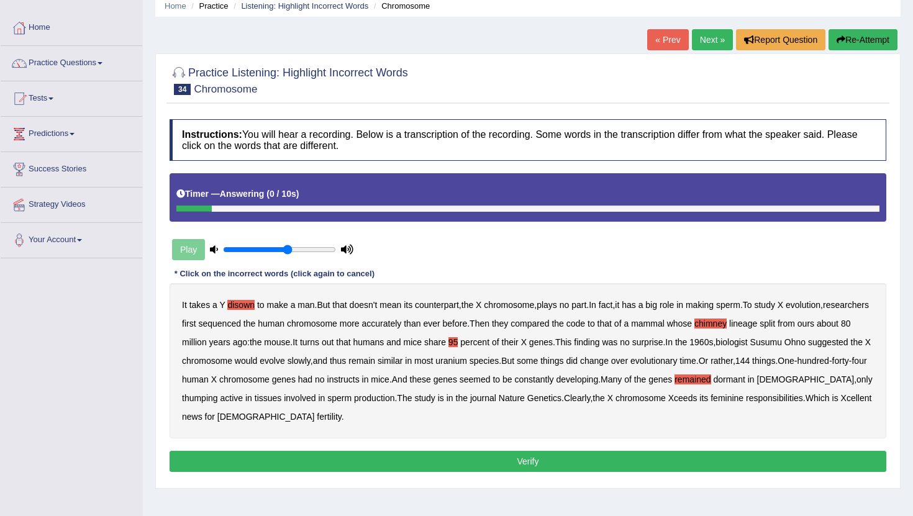
click at [549, 467] on button "Verify" at bounding box center [528, 461] width 717 height 21
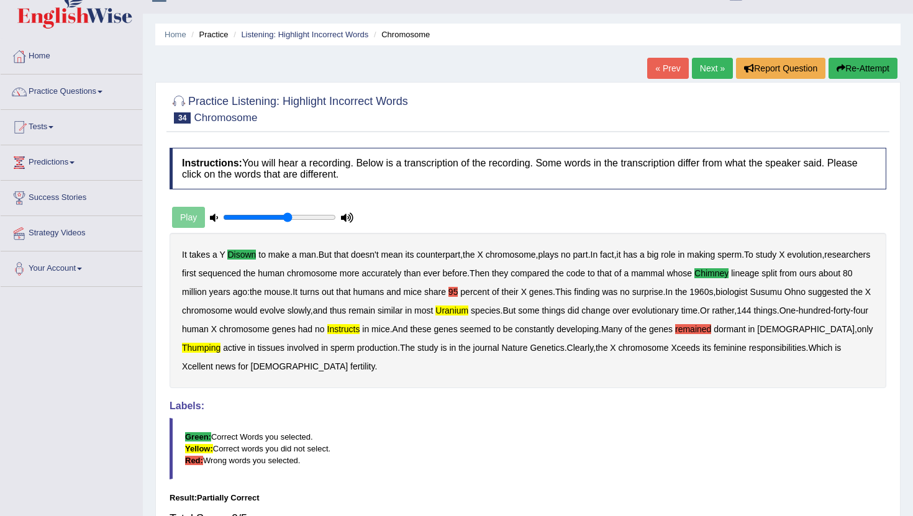
scroll to position [0, 0]
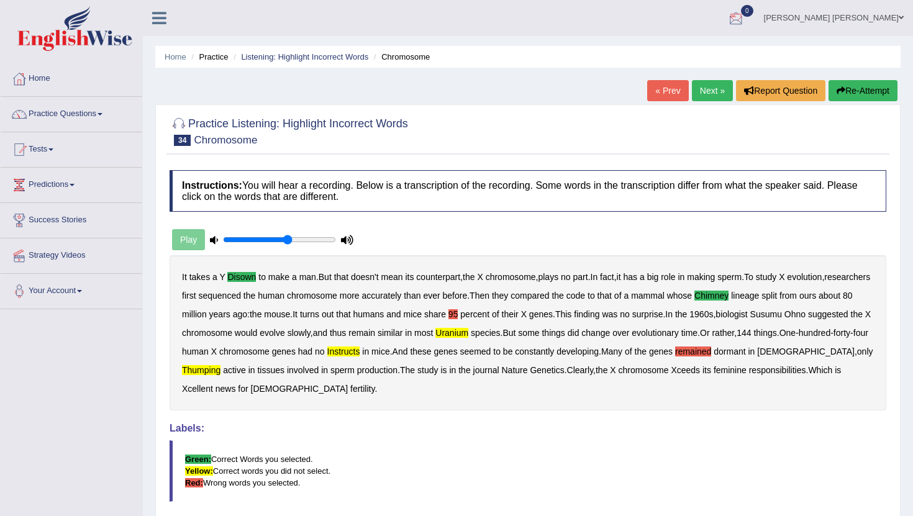
click at [702, 92] on link "Next »" at bounding box center [712, 90] width 41 height 21
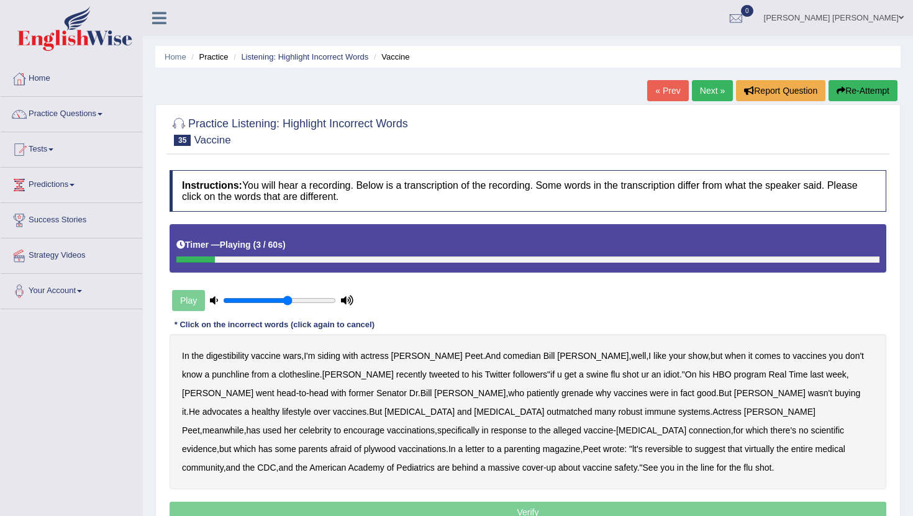
click at [217, 358] on b "digestibility" at bounding box center [227, 356] width 42 height 10
click at [98, 114] on link "Practice Questions" at bounding box center [72, 112] width 142 height 31
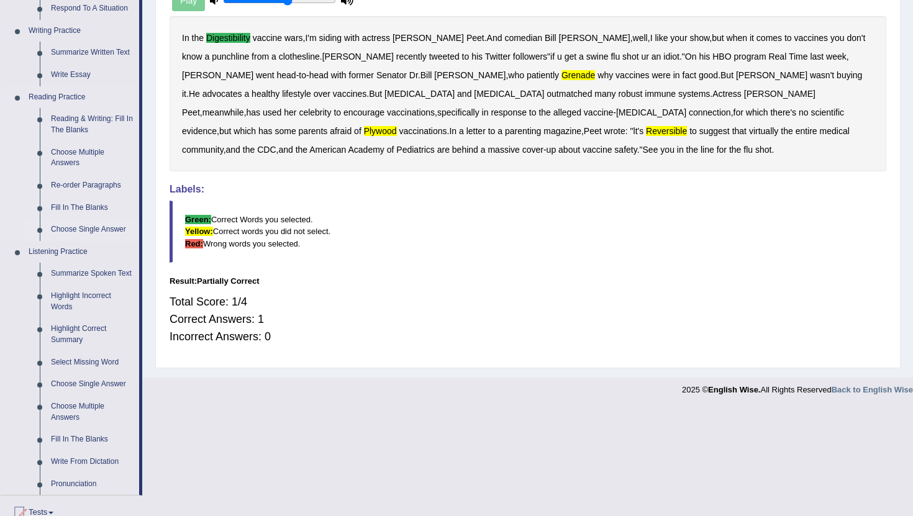
scroll to position [308, 0]
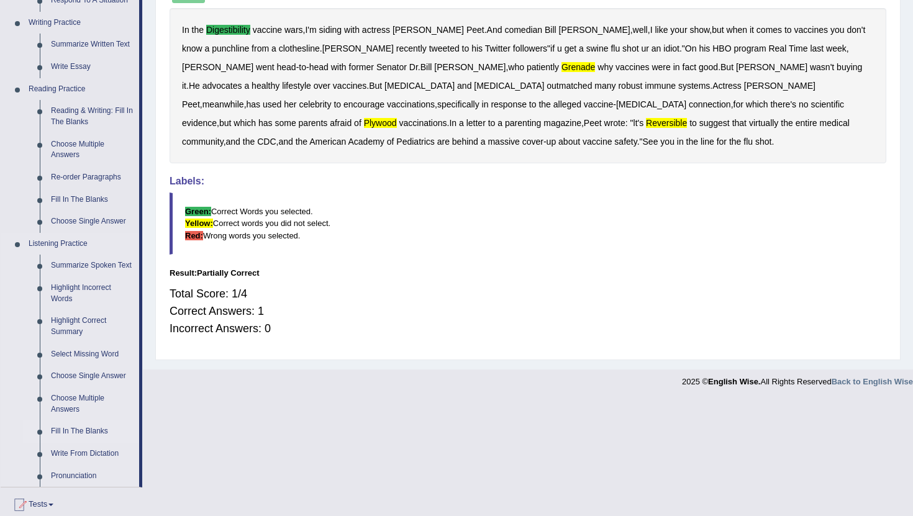
click at [87, 441] on link "Fill In The Blanks" at bounding box center [92, 432] width 94 height 22
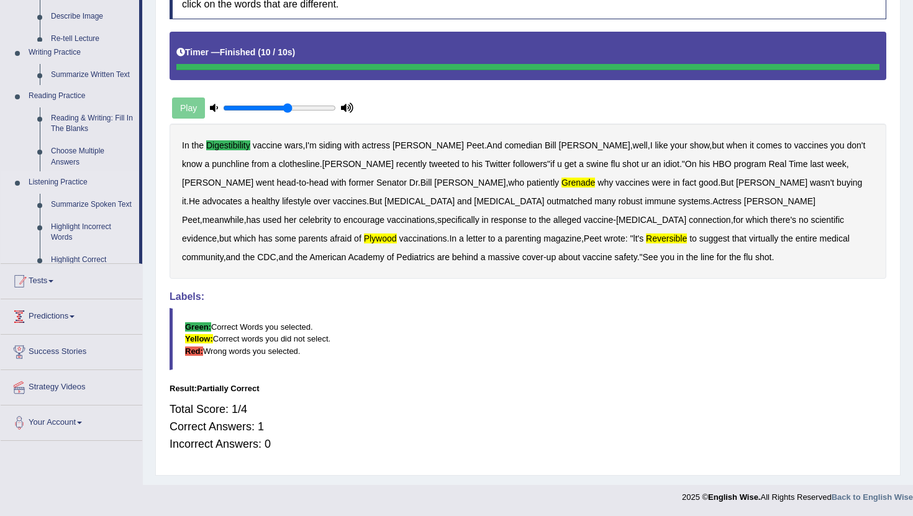
scroll to position [193, 0]
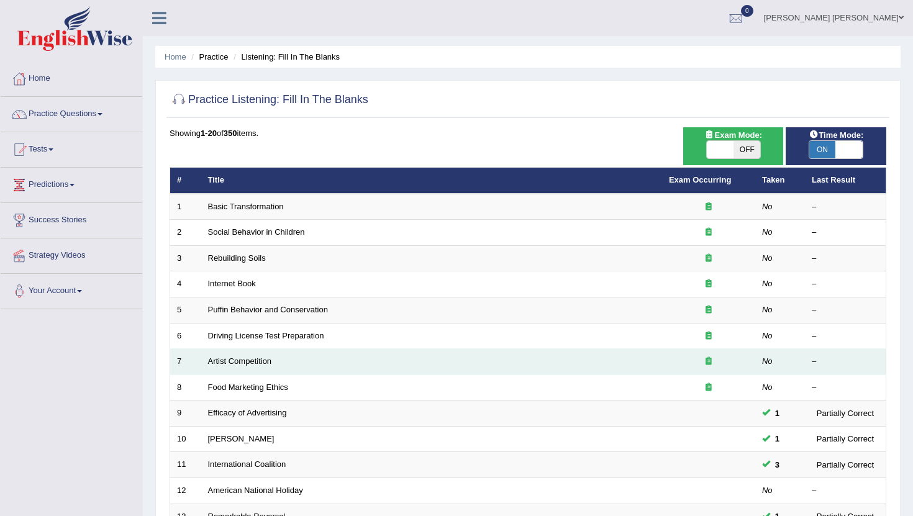
scroll to position [306, 0]
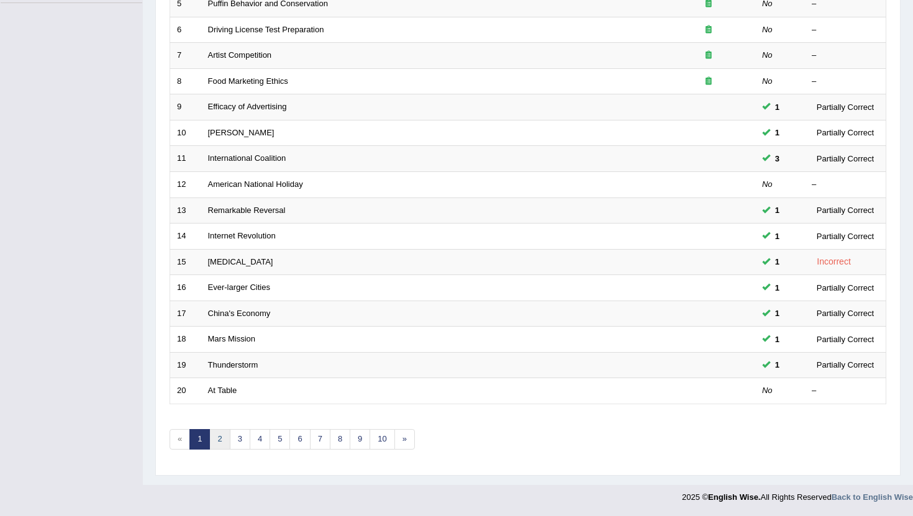
click at [219, 439] on link "2" at bounding box center [219, 439] width 21 height 21
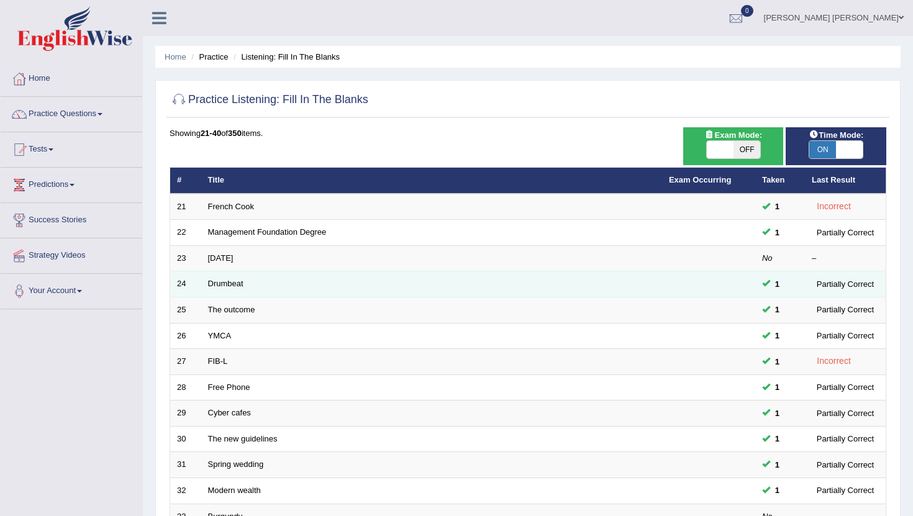
scroll to position [306, 0]
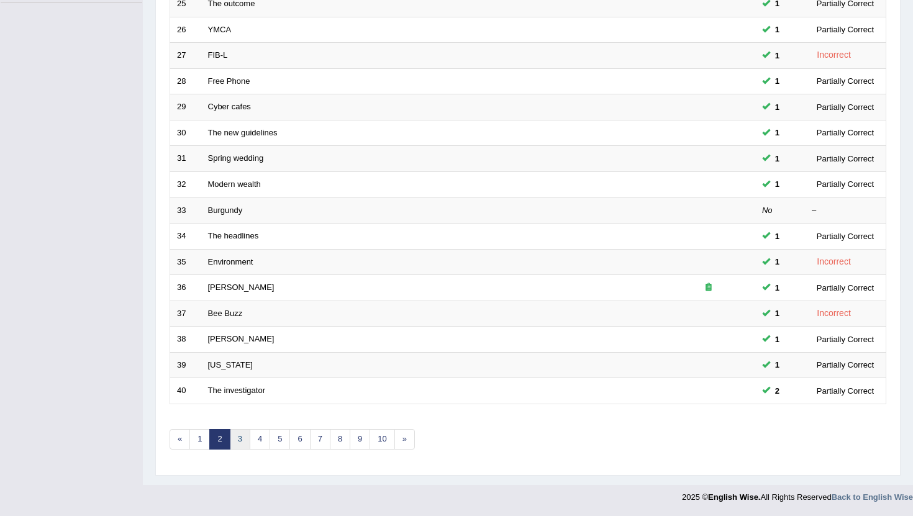
click at [242, 441] on link "3" at bounding box center [240, 439] width 21 height 21
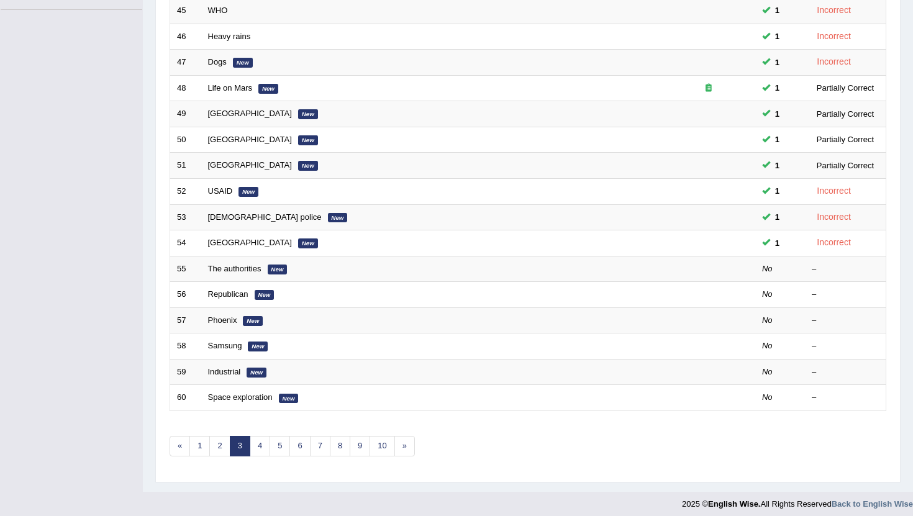
scroll to position [306, 0]
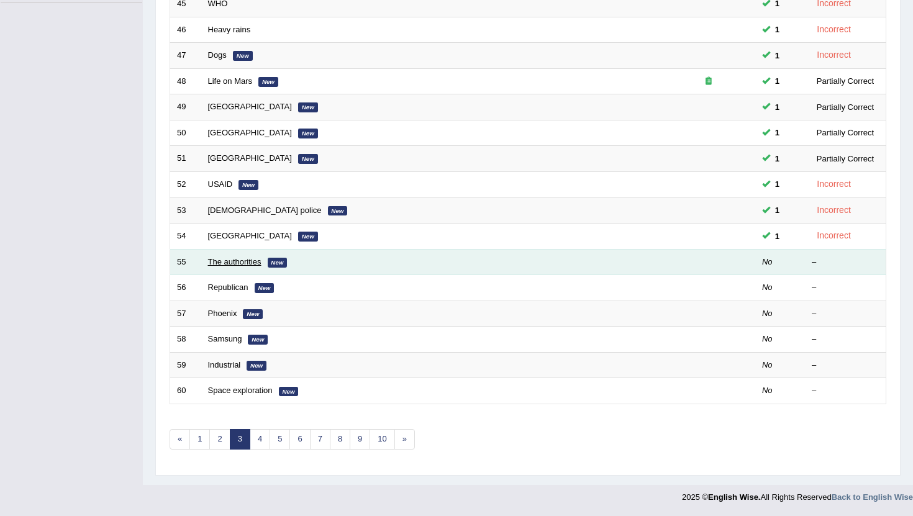
click at [221, 259] on link "The authorities" at bounding box center [234, 261] width 53 height 9
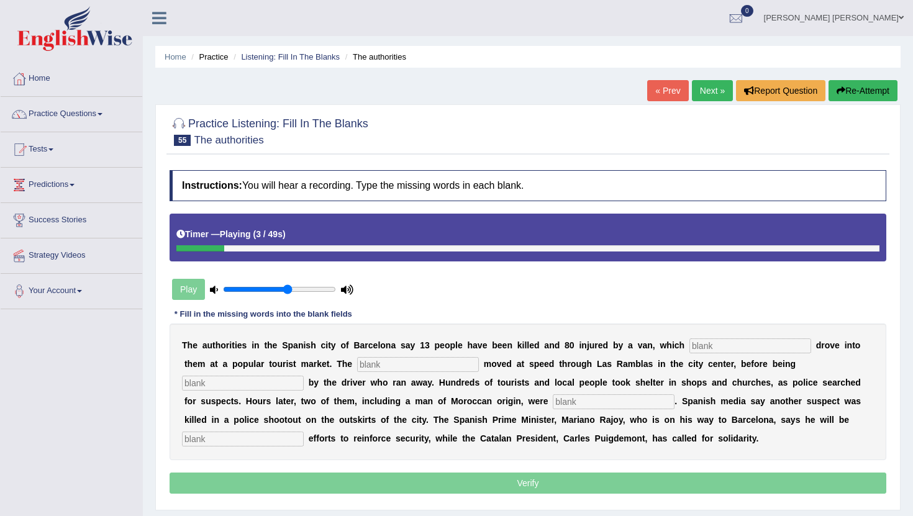
click at [729, 350] on input "text" at bounding box center [751, 346] width 122 height 15
type input "delivert"
click at [400, 367] on input "text" at bounding box center [418, 364] width 122 height 15
type input "come"
click at [304, 376] on input "text" at bounding box center [243, 383] width 122 height 15
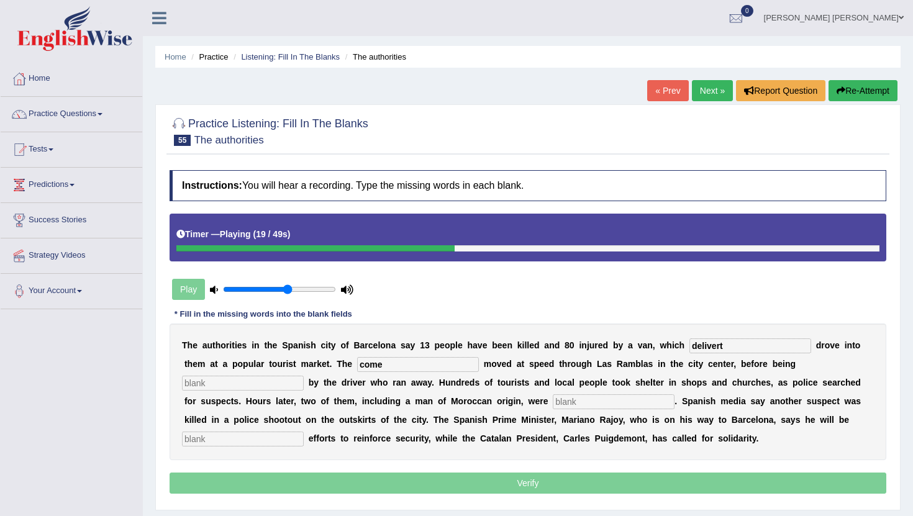
click at [415, 252] on div "Timer — Playing ( 19 / 49s )" at bounding box center [528, 238] width 717 height 48
click at [395, 250] on div at bounding box center [323, 248] width 295 height 6
click at [395, 250] on div at bounding box center [329, 248] width 307 height 6
click at [304, 432] on input "text" at bounding box center [243, 439] width 122 height 15
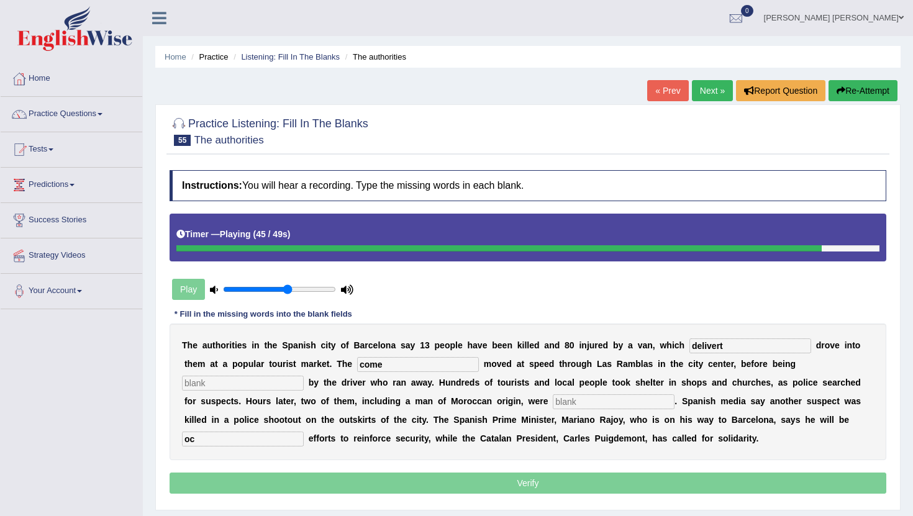
type input "o"
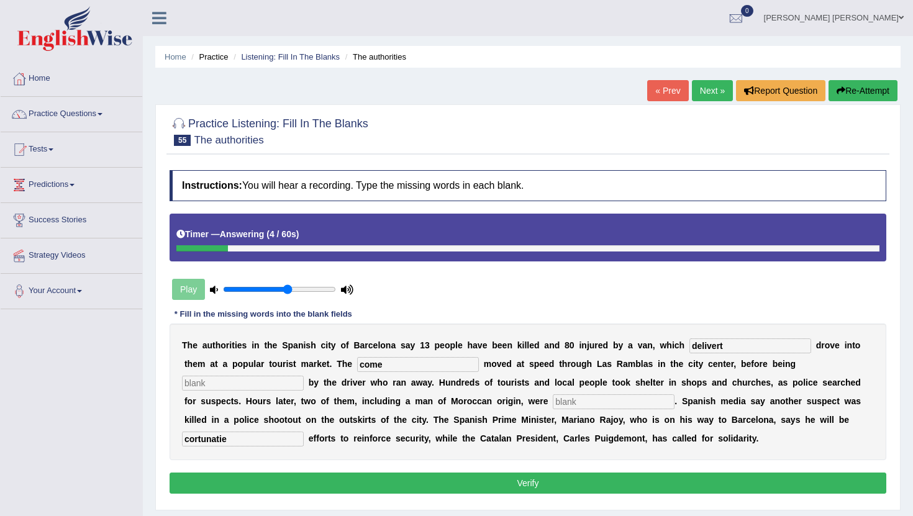
type input "cortunatie"
click at [553, 407] on input "text" at bounding box center [614, 402] width 122 height 15
type input "say"
click at [561, 481] on button "Verify" at bounding box center [528, 483] width 717 height 21
click at [533, 486] on button "Verify" at bounding box center [528, 483] width 717 height 21
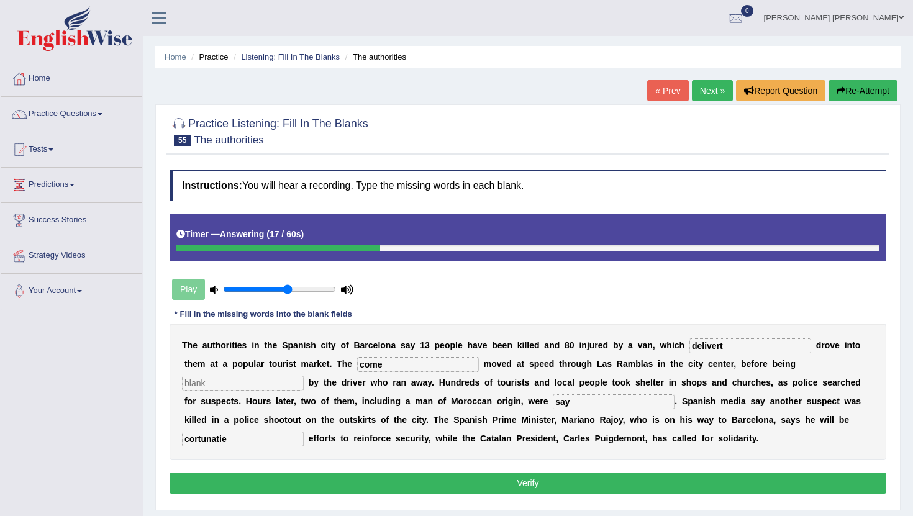
click at [304, 376] on input "text" at bounding box center [243, 383] width 122 height 15
type input "all"
click at [669, 489] on button "Verify" at bounding box center [528, 483] width 717 height 21
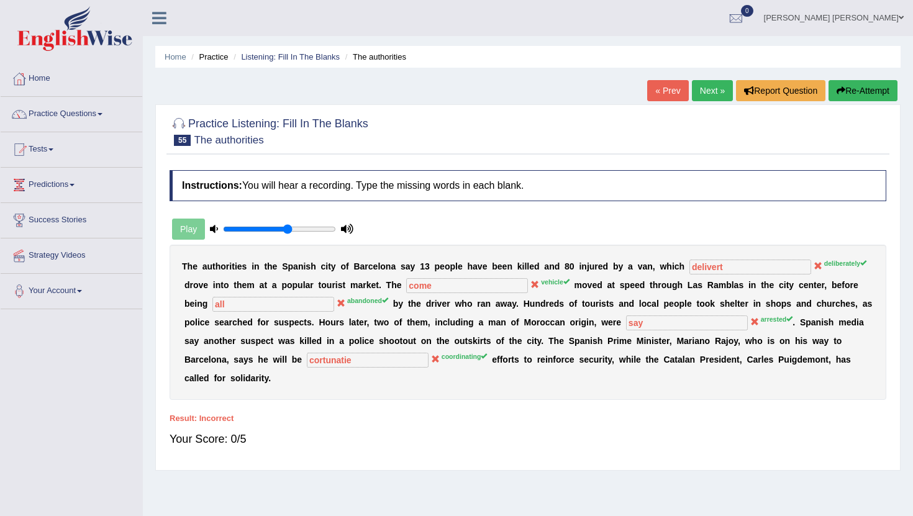
click at [707, 85] on link "Next »" at bounding box center [712, 90] width 41 height 21
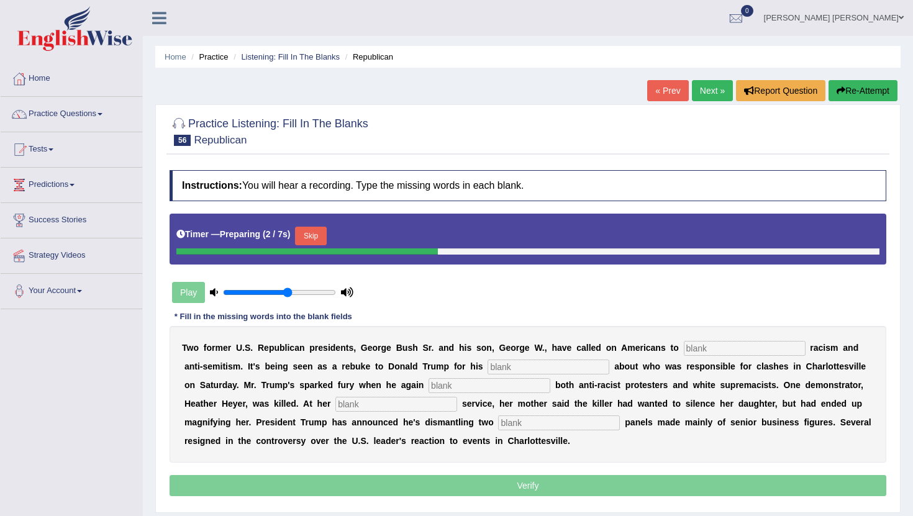
click at [735, 346] on input "text" at bounding box center [745, 348] width 122 height 15
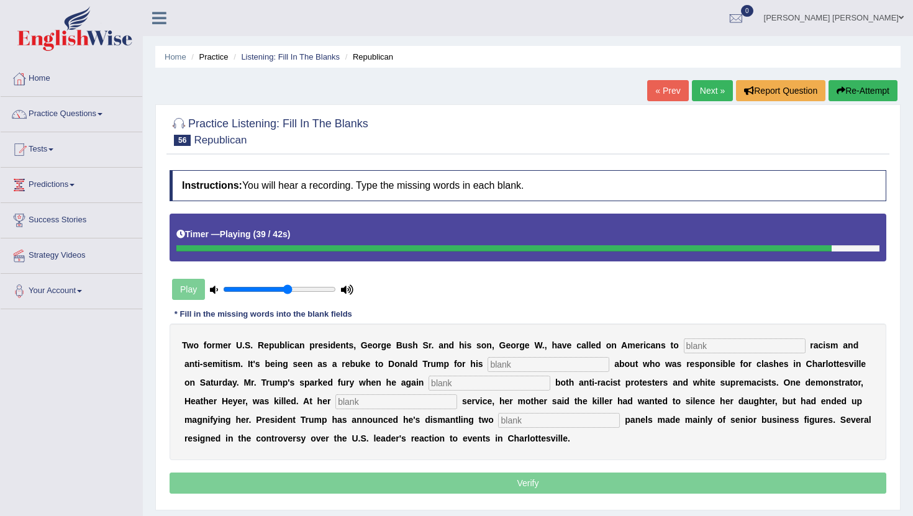
click at [729, 345] on input "text" at bounding box center [745, 346] width 122 height 15
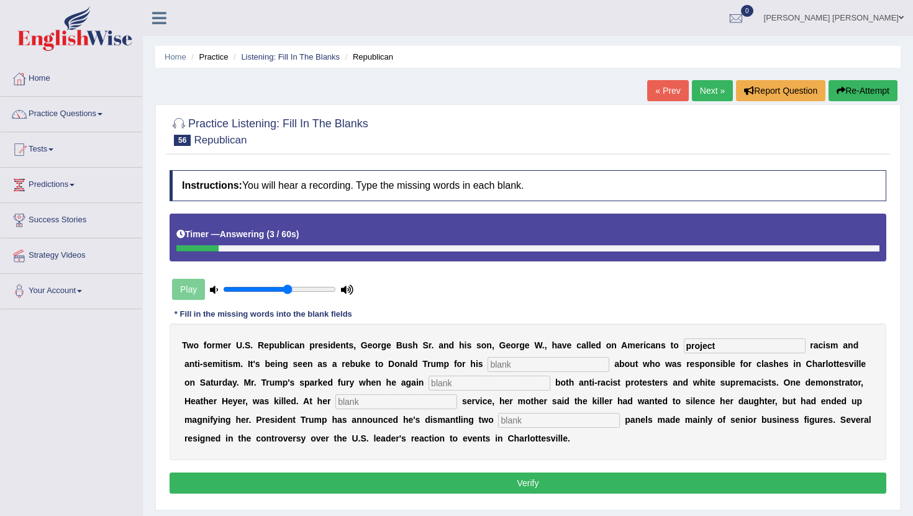
type input "project"
click at [505, 364] on input "text" at bounding box center [549, 364] width 122 height 15
type input "comment"
click at [465, 378] on input "text" at bounding box center [490, 383] width 122 height 15
type input "blank"
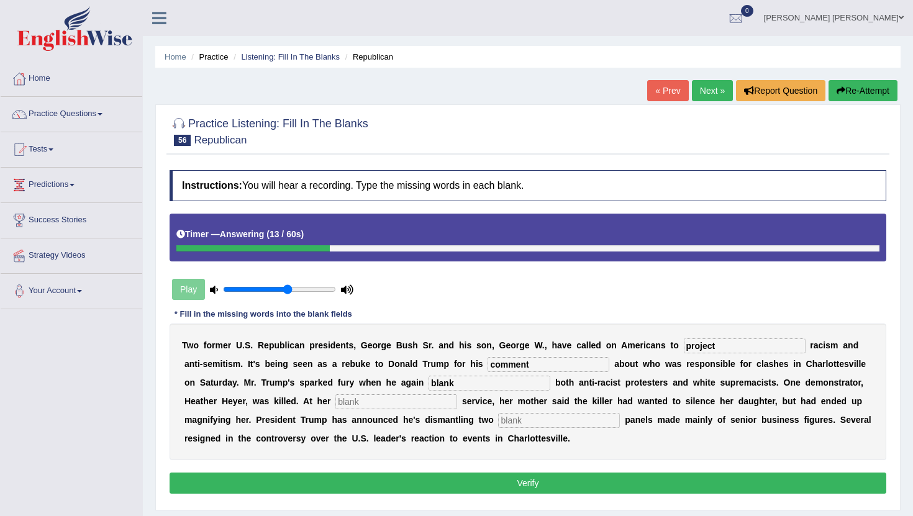
click at [367, 405] on input "text" at bounding box center [397, 402] width 122 height 15
click at [498, 424] on input "text" at bounding box center [559, 420] width 122 height 15
click at [349, 401] on input "say" at bounding box center [397, 402] width 122 height 15
type input "s"
type input "show"
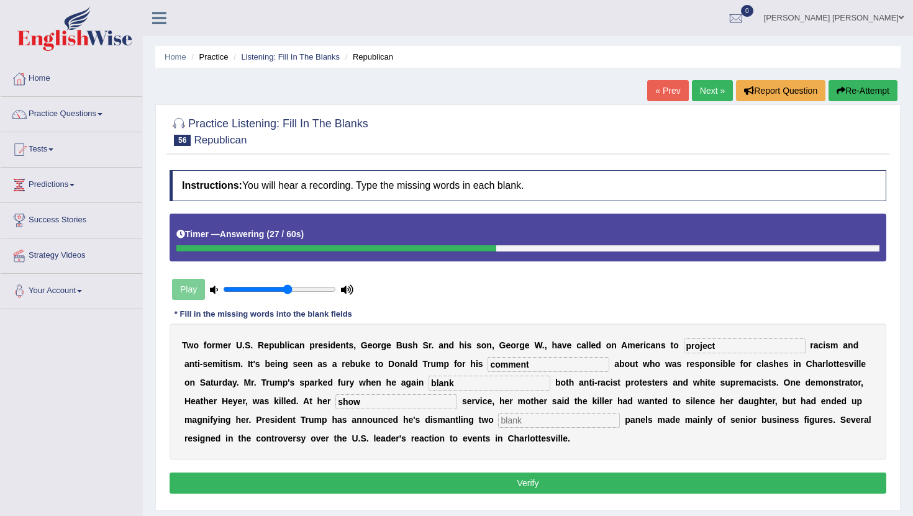
click at [498, 421] on input "text" at bounding box center [559, 420] width 122 height 15
type input "avaisor"
click at [494, 485] on button "Verify" at bounding box center [528, 483] width 717 height 21
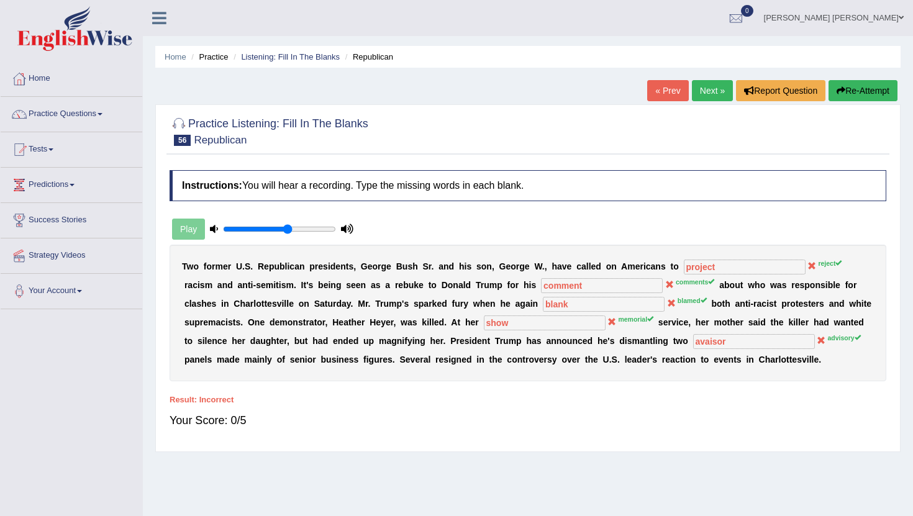
click at [694, 93] on link "Next »" at bounding box center [712, 90] width 41 height 21
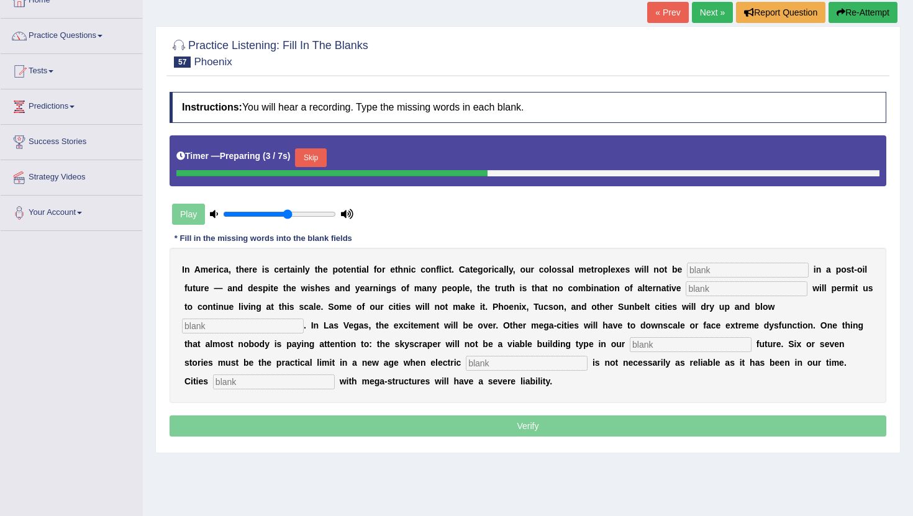
scroll to position [136, 0]
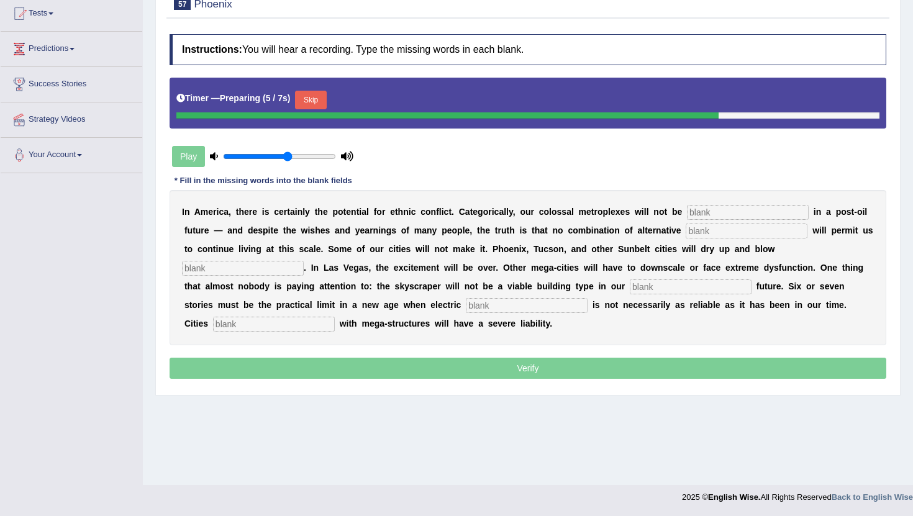
click at [714, 217] on input "text" at bounding box center [748, 212] width 122 height 15
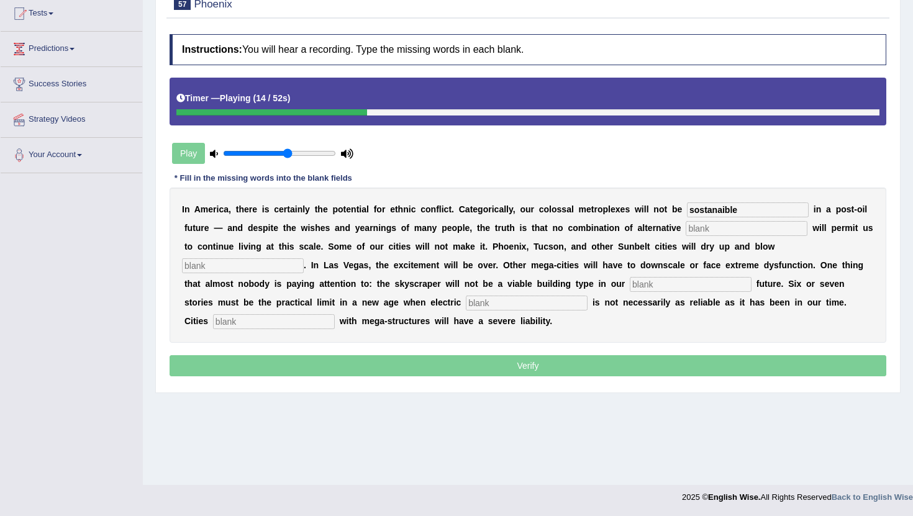
type input "sostanaible"
click at [711, 223] on input "text" at bounding box center [747, 228] width 122 height 15
click at [304, 259] on input "text" at bounding box center [243, 266] width 122 height 15
drag, startPoint x: 710, startPoint y: 230, endPoint x: 677, endPoint y: 230, distance: 32.3
click at [677, 230] on div "I [PERSON_NAME] , t h e r e i s c e r t a i n l y t h e p o t e n t i a l f o r…" at bounding box center [528, 265] width 717 height 155
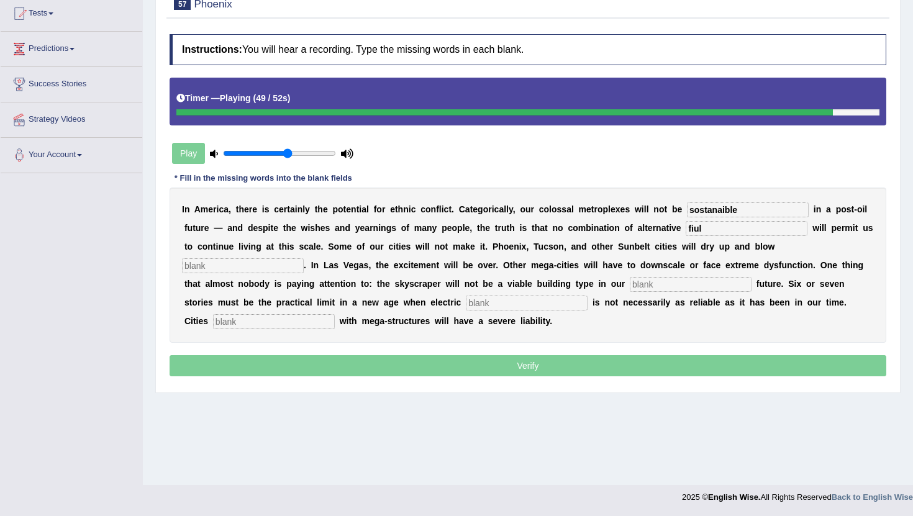
type input "fiuls"
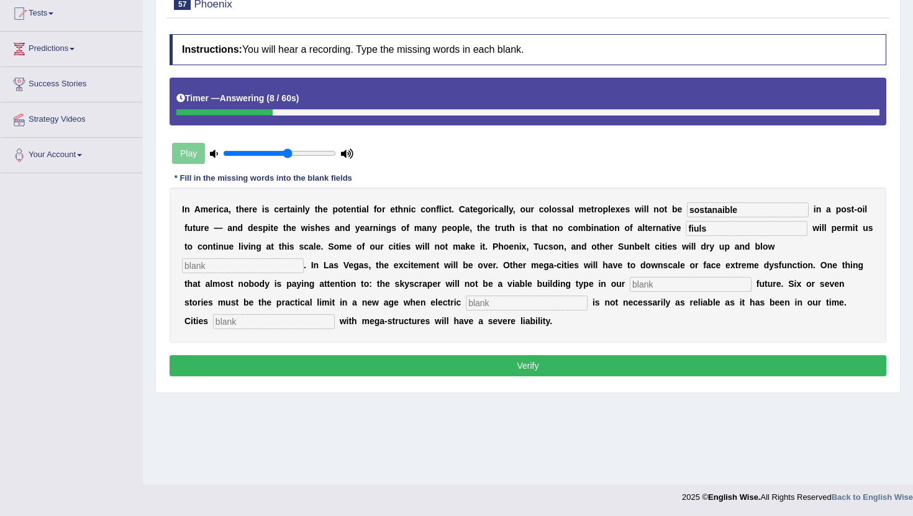
click at [561, 364] on button "Verify" at bounding box center [528, 365] width 717 height 21
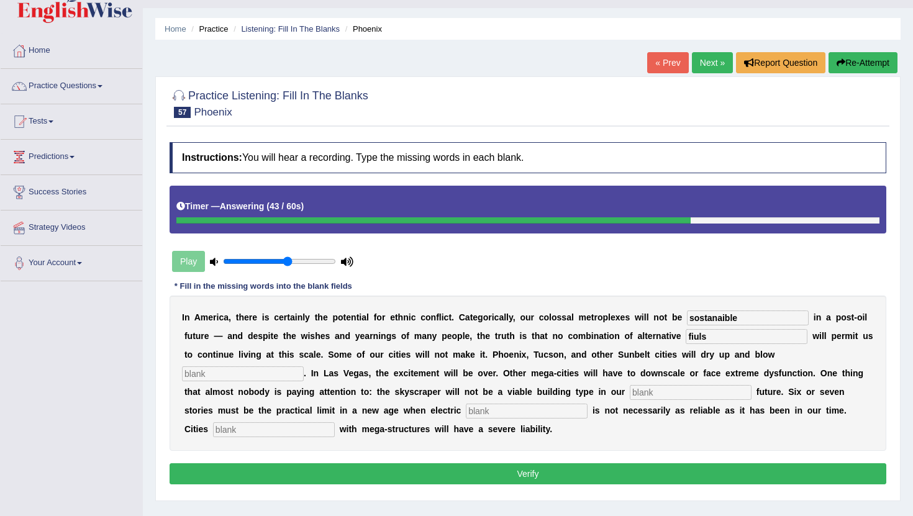
scroll to position [0, 0]
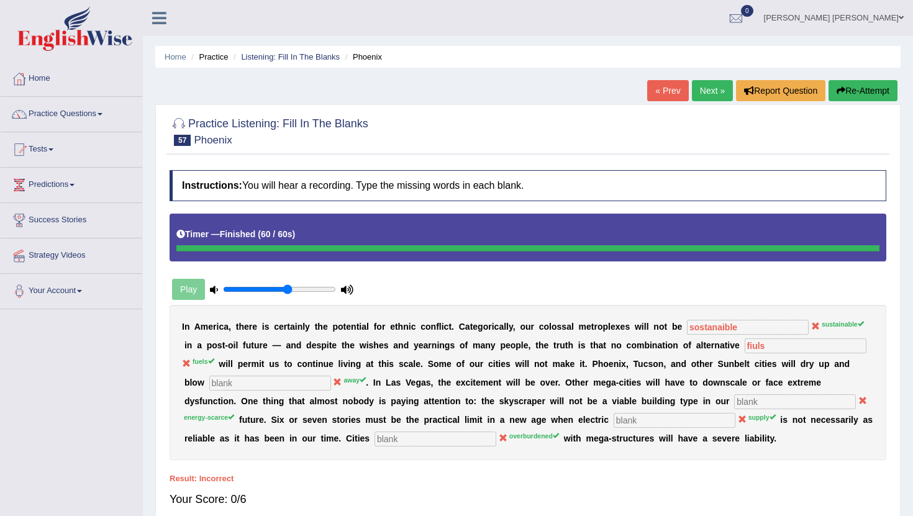
click at [708, 91] on link "Next »" at bounding box center [712, 90] width 41 height 21
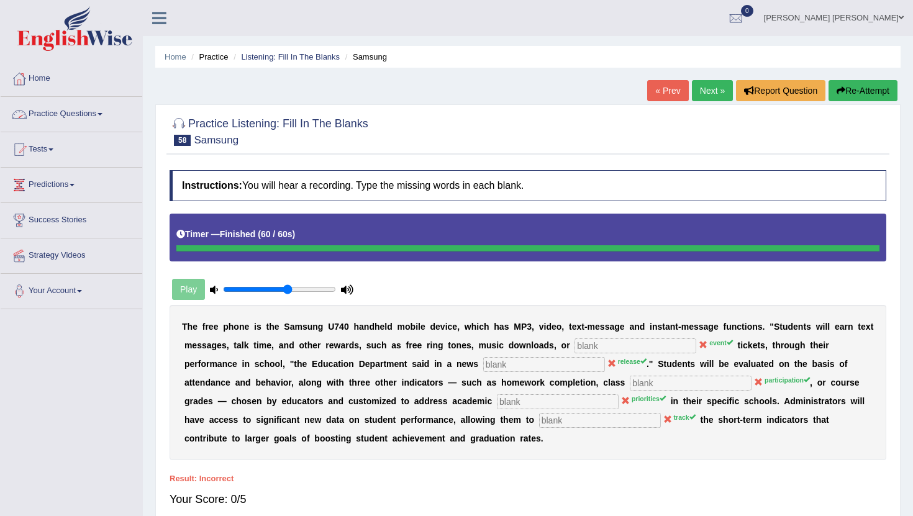
click at [111, 114] on link "Practice Questions" at bounding box center [72, 112] width 142 height 31
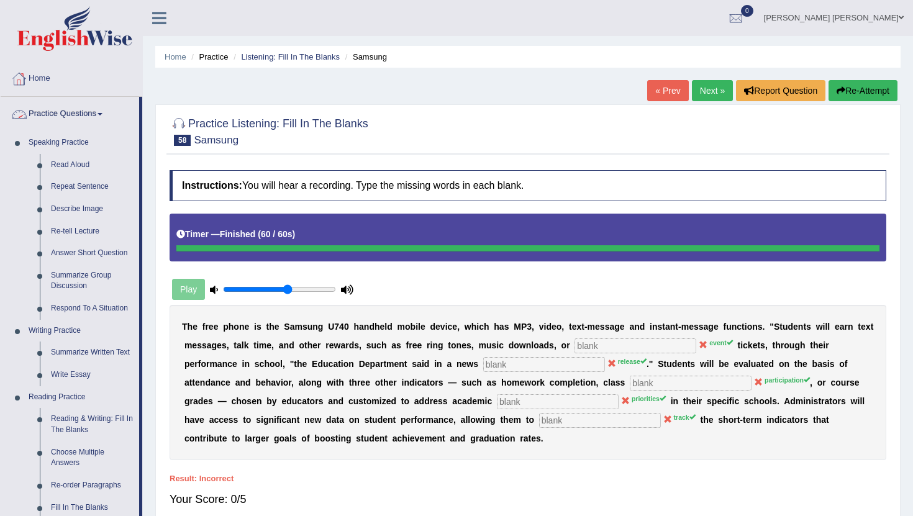
click at [103, 114] on span at bounding box center [100, 114] width 5 height 2
